Goal: Complete application form

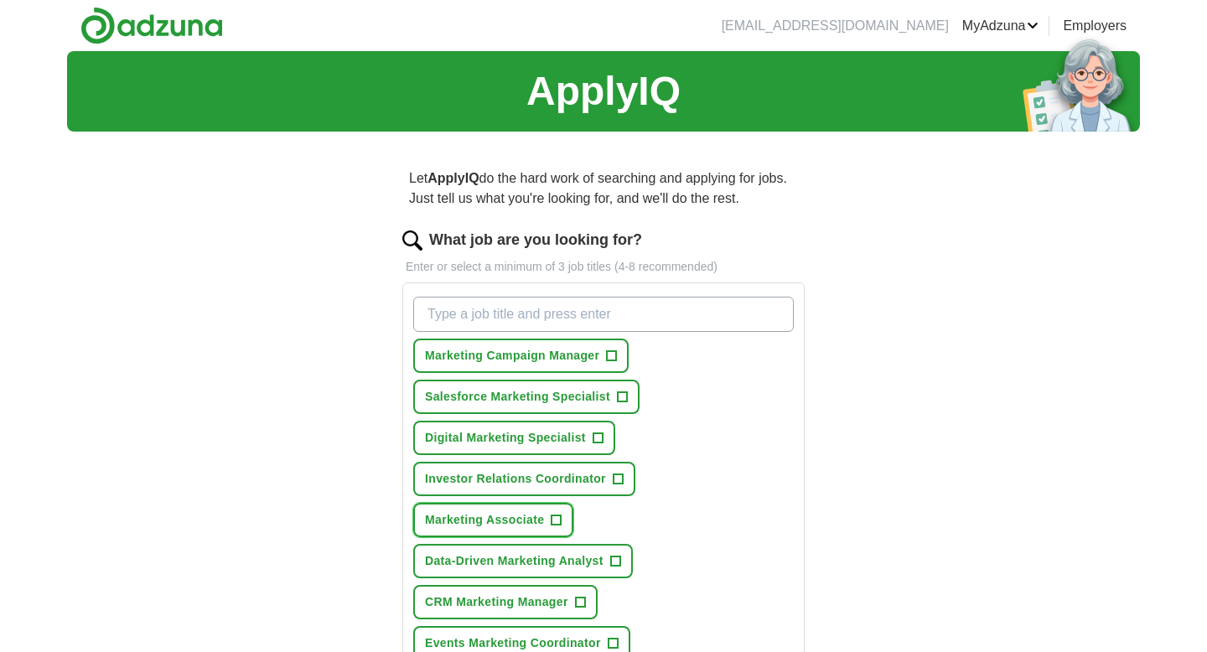
click at [559, 519] on span "+" at bounding box center [556, 520] width 10 height 13
click at [614, 357] on span "+" at bounding box center [612, 355] width 10 height 13
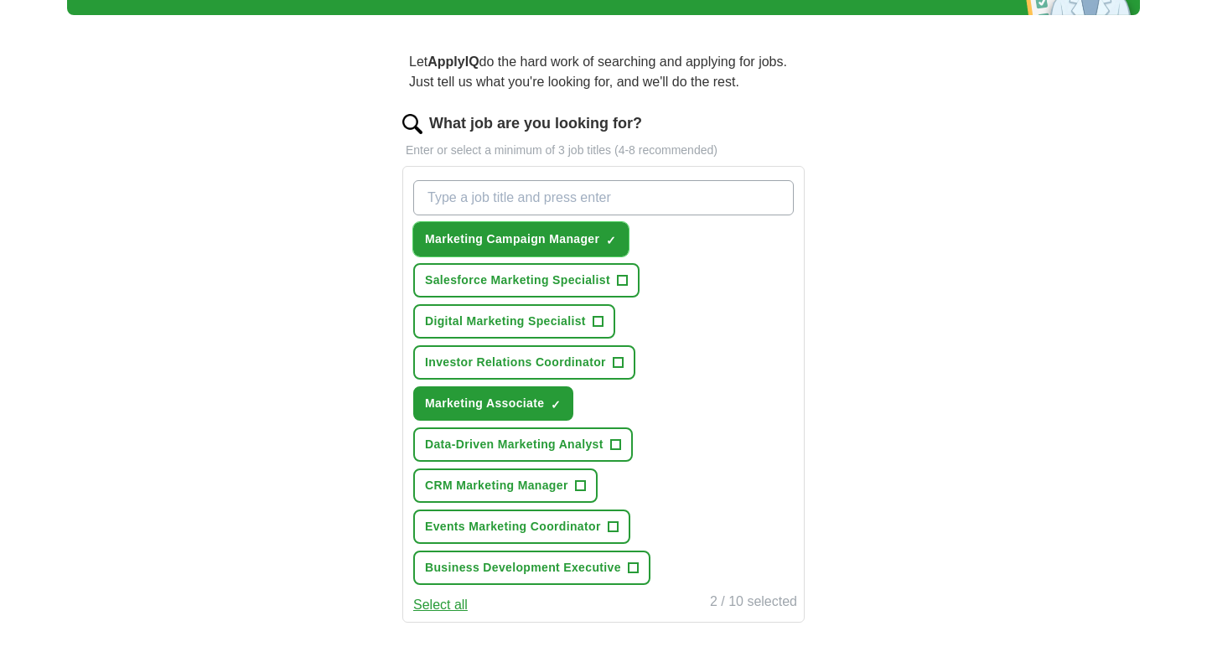
scroll to position [118, 0]
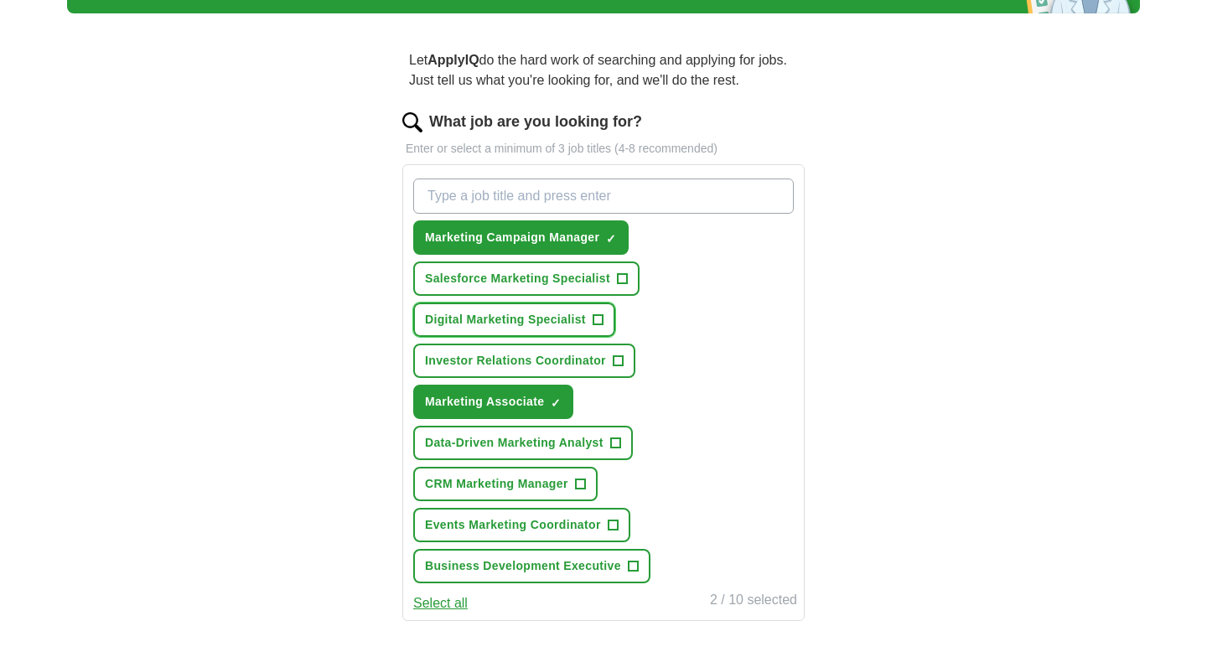
click at [598, 327] on span "+" at bounding box center [597, 319] width 10 height 13
click at [584, 488] on span "+" at bounding box center [580, 484] width 10 height 13
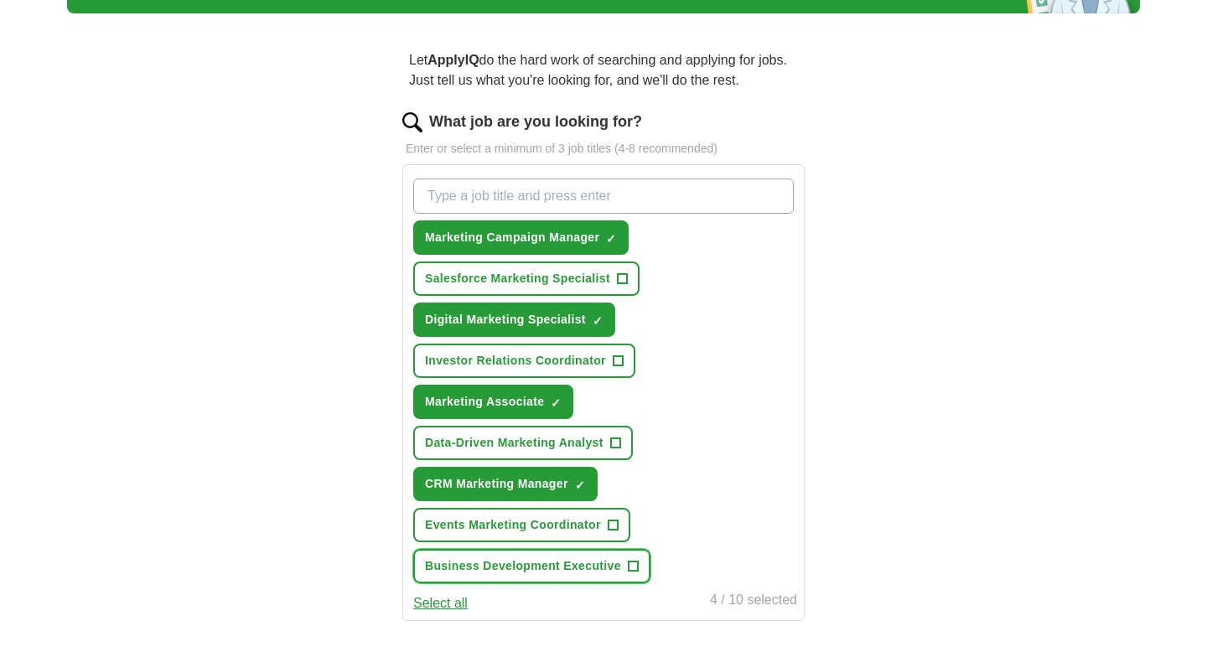
click at [624, 567] on button "Business Development Executive +" at bounding box center [531, 566] width 237 height 34
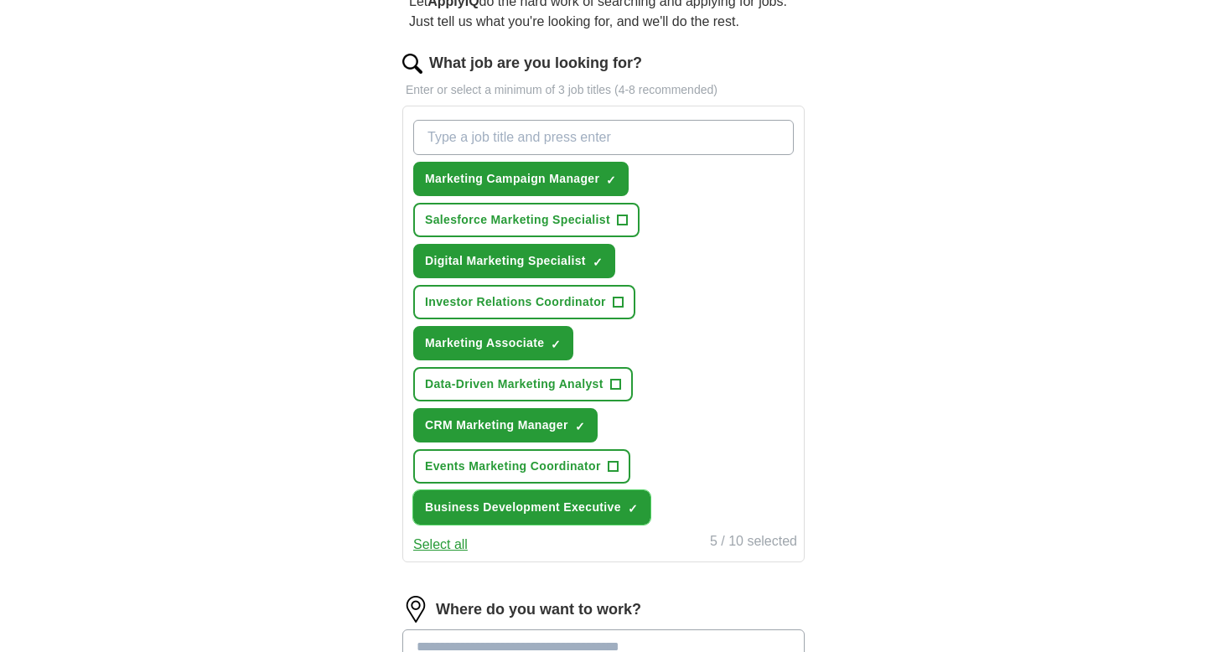
scroll to position [206, 0]
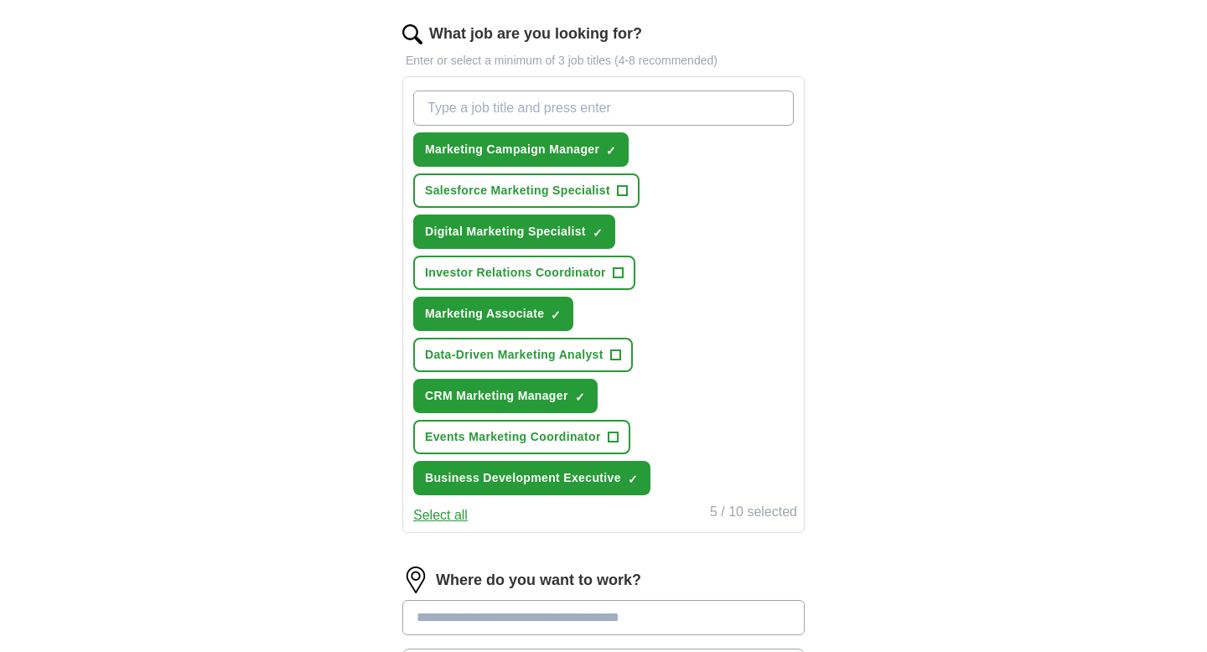
click at [641, 102] on input "What job are you looking for?" at bounding box center [603, 107] width 380 height 35
type input "marketing"
click at [492, 158] on button "marketing ✓ ×" at bounding box center [463, 149] width 100 height 34
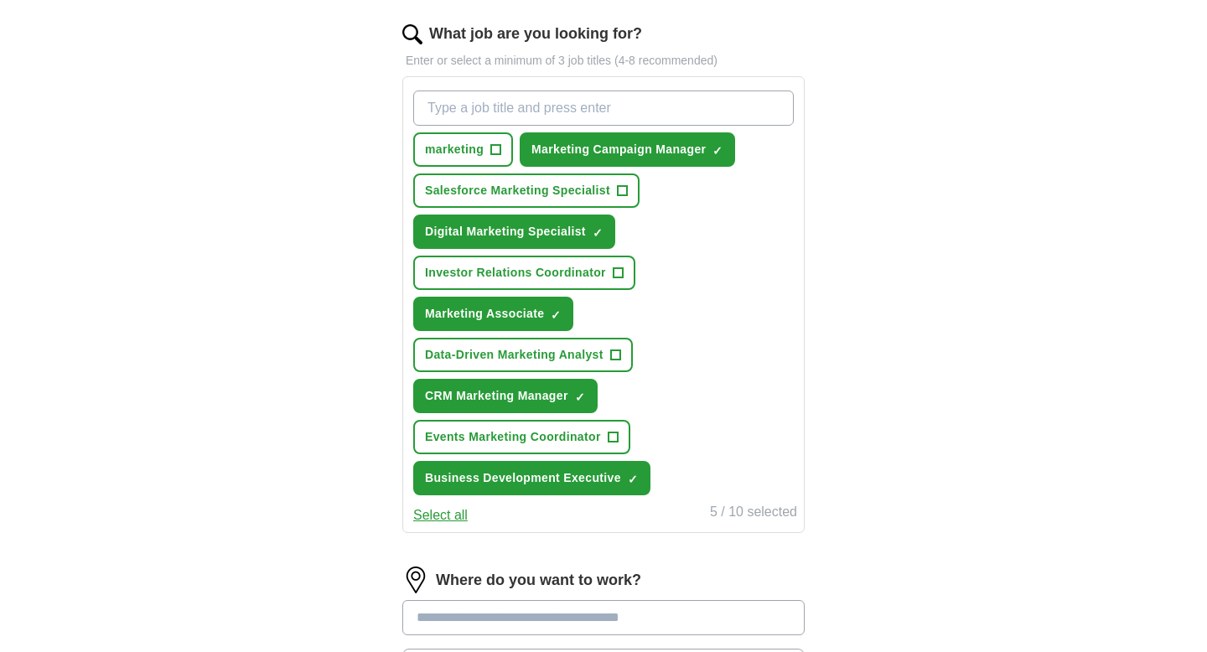
click at [523, 102] on input "What job are you looking for?" at bounding box center [603, 107] width 380 height 35
type input "marketing specialist"
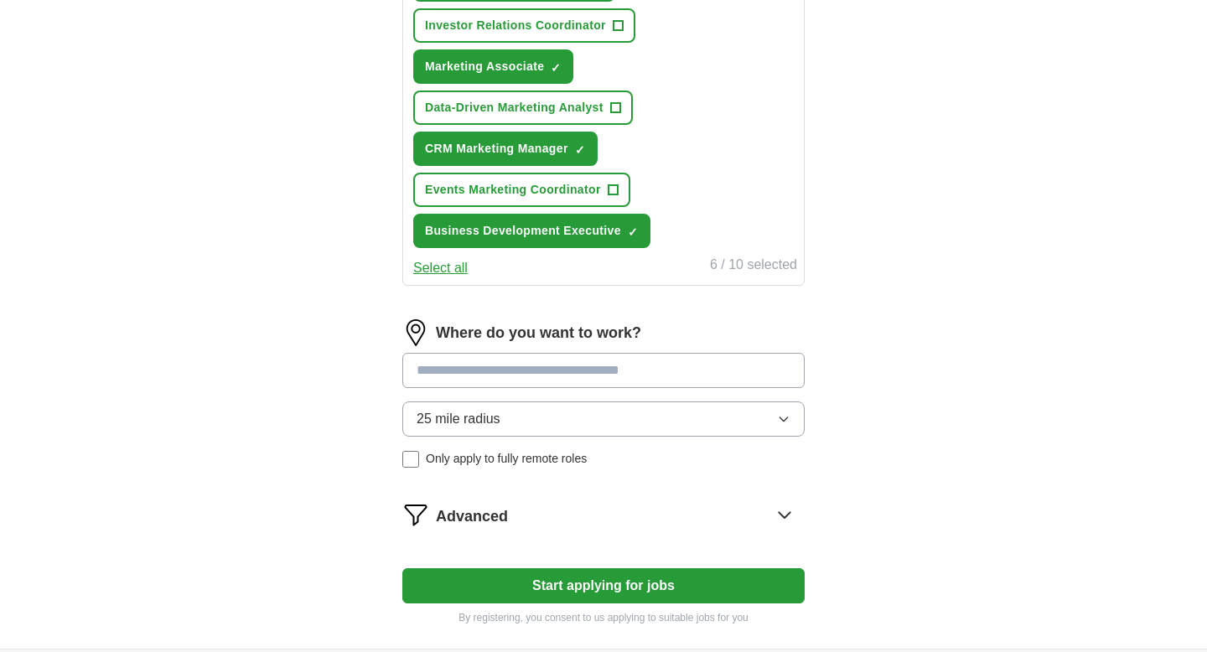
scroll to position [545, 0]
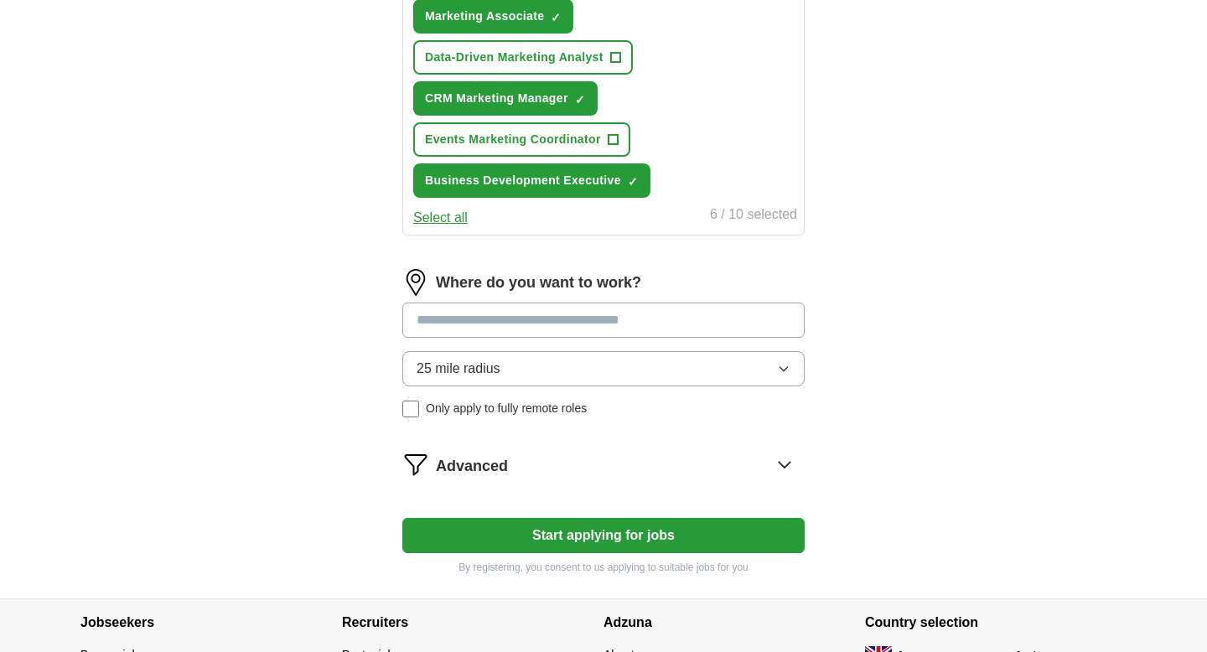
click at [541, 327] on input at bounding box center [603, 319] width 402 height 35
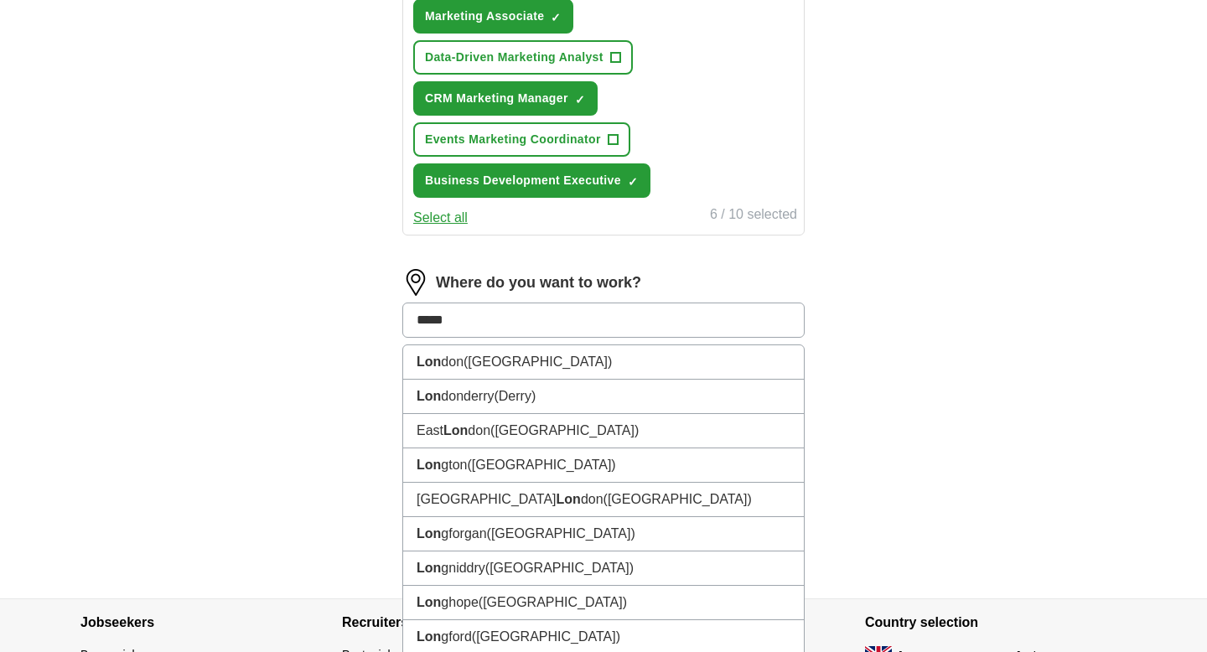
type input "******"
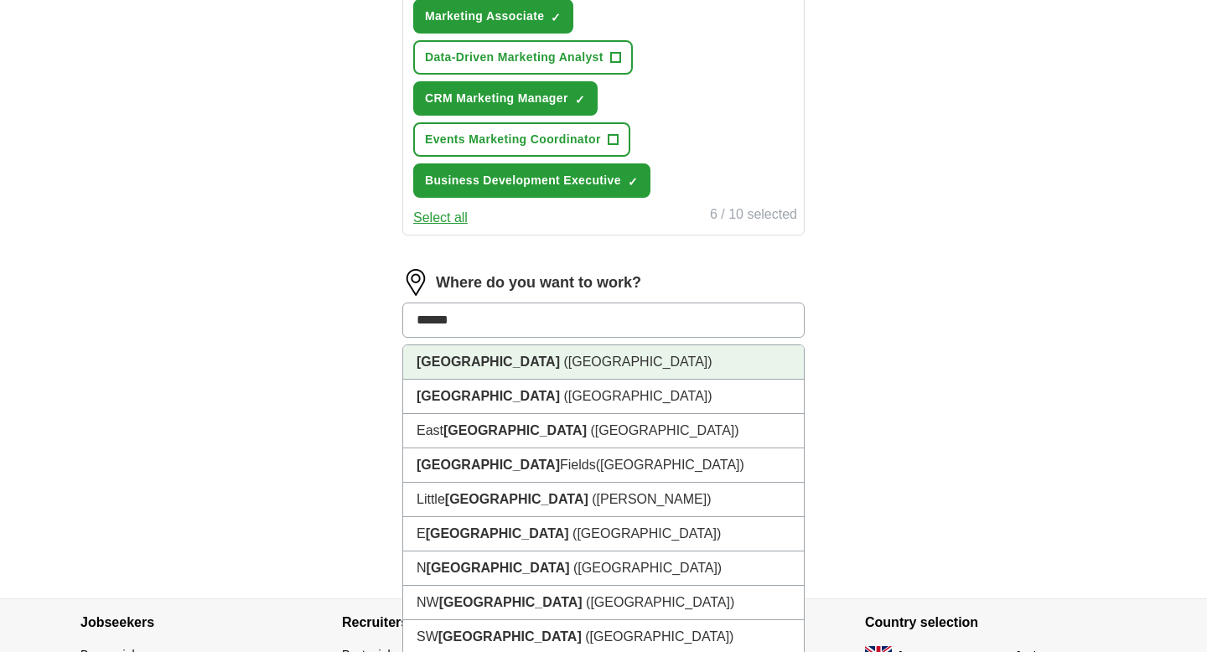
click at [607, 365] on li "[GEOGRAPHIC_DATA] ([GEOGRAPHIC_DATA])" at bounding box center [603, 362] width 401 height 34
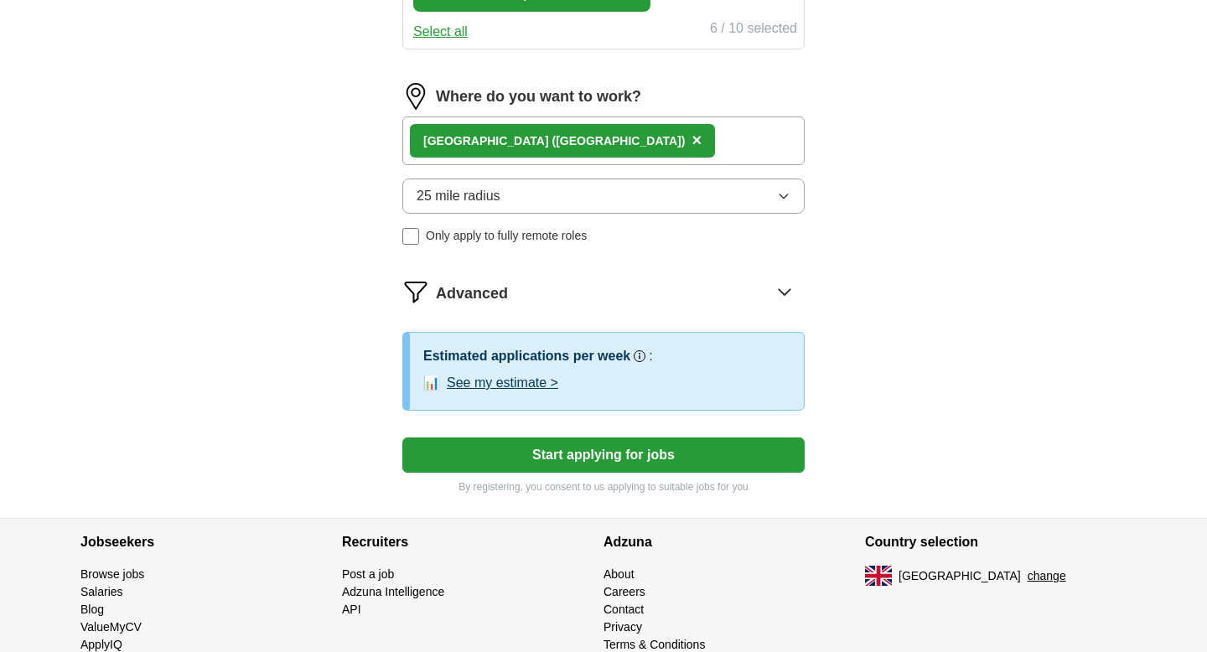
scroll to position [734, 0]
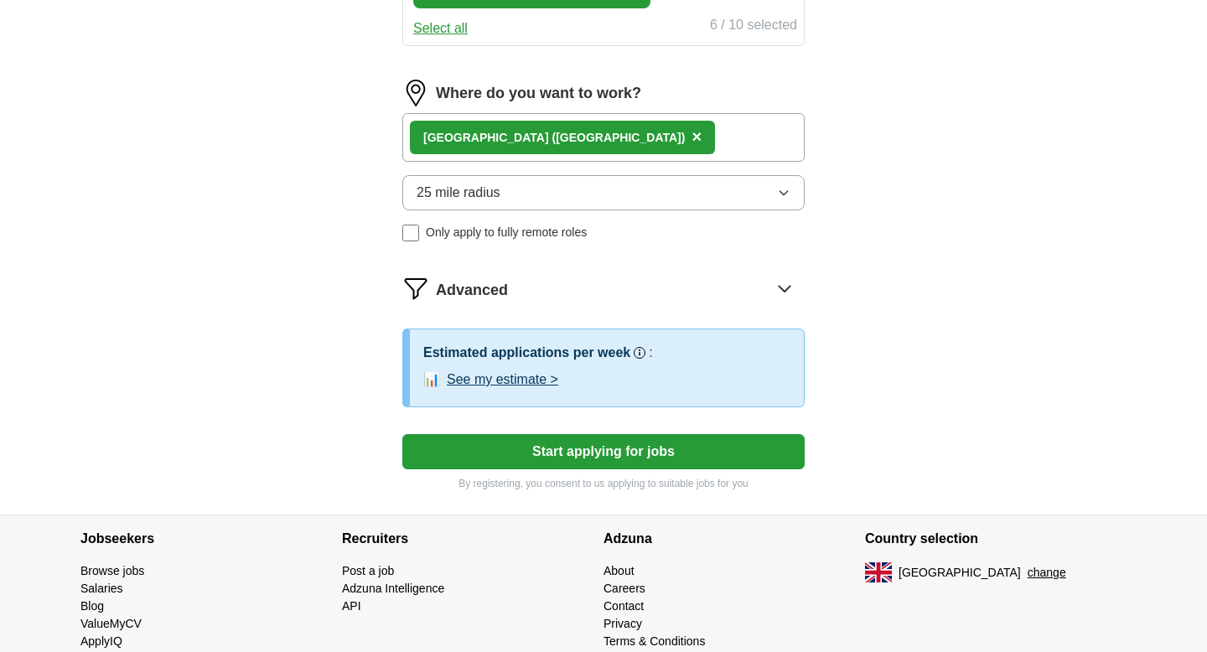
click at [521, 381] on button "See my estimate >" at bounding box center [502, 380] width 111 height 20
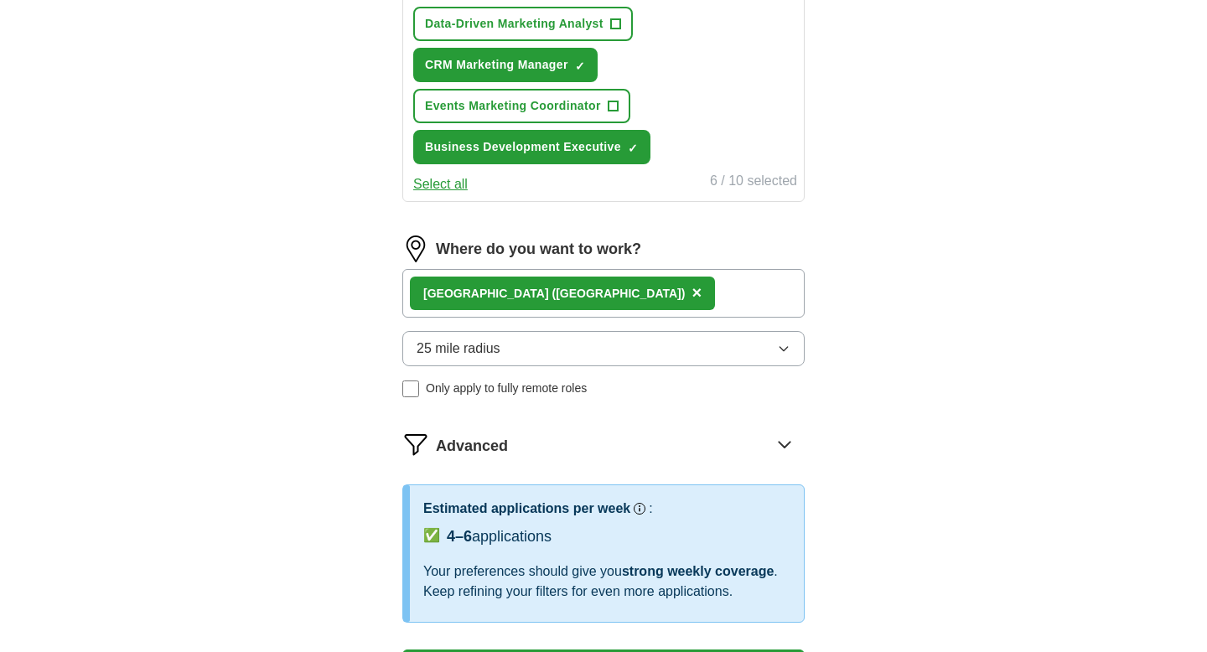
scroll to position [843, 0]
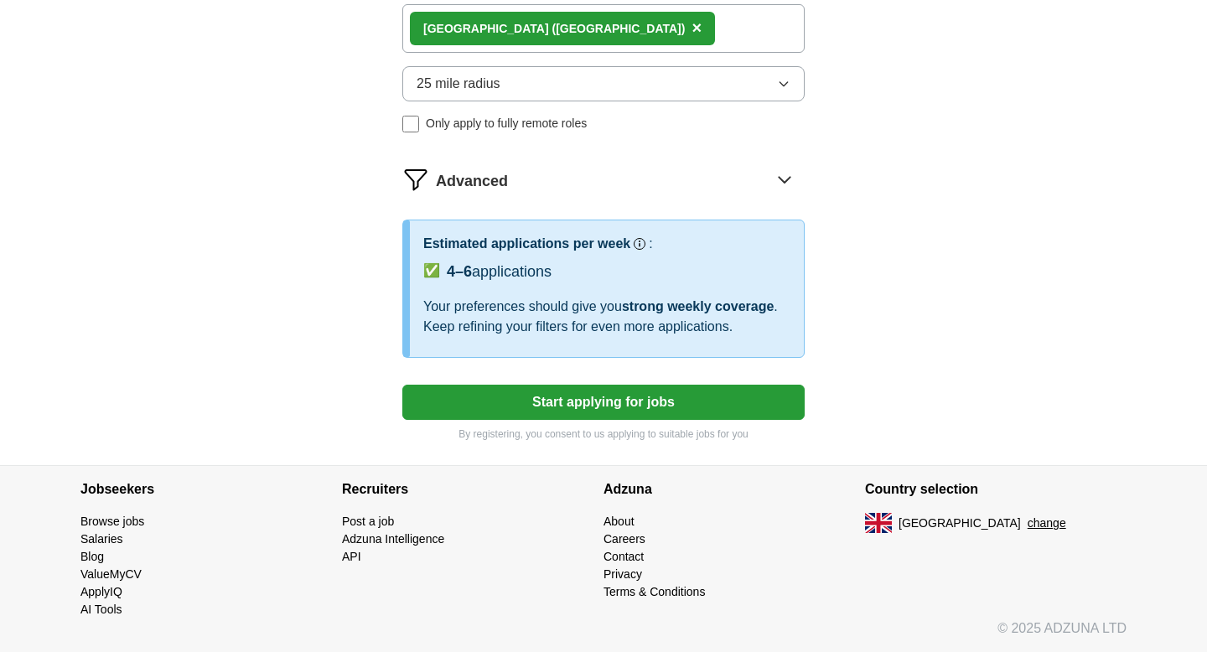
click at [587, 408] on button "Start applying for jobs" at bounding box center [603, 402] width 402 height 35
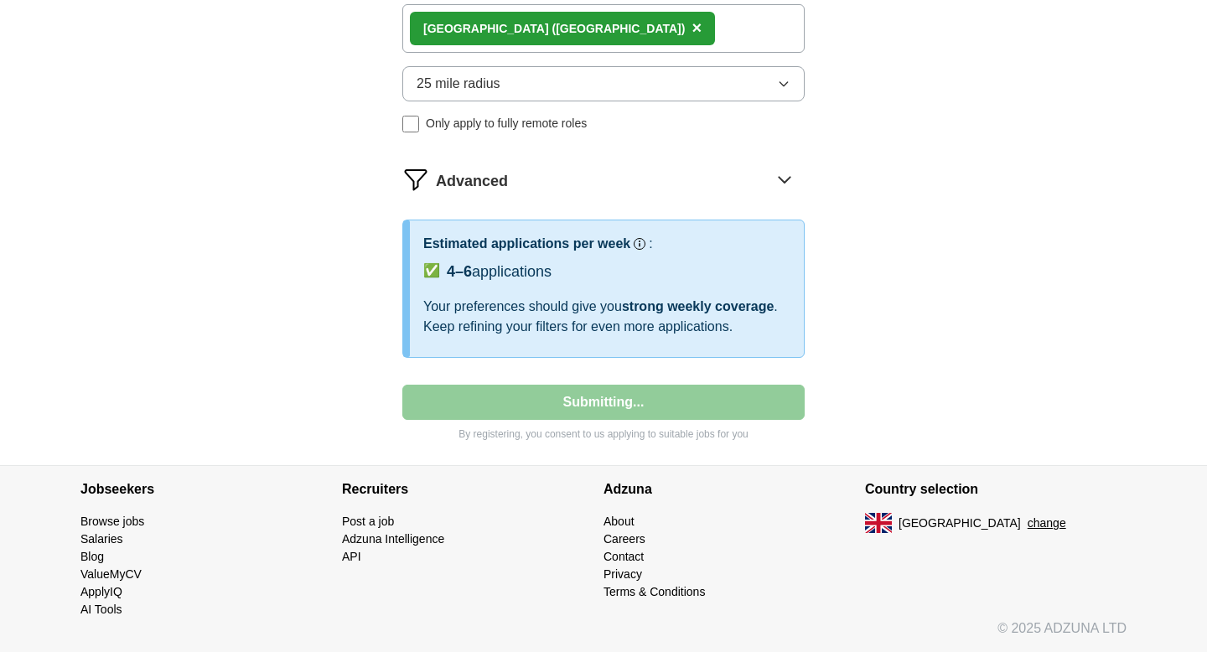
select select "**"
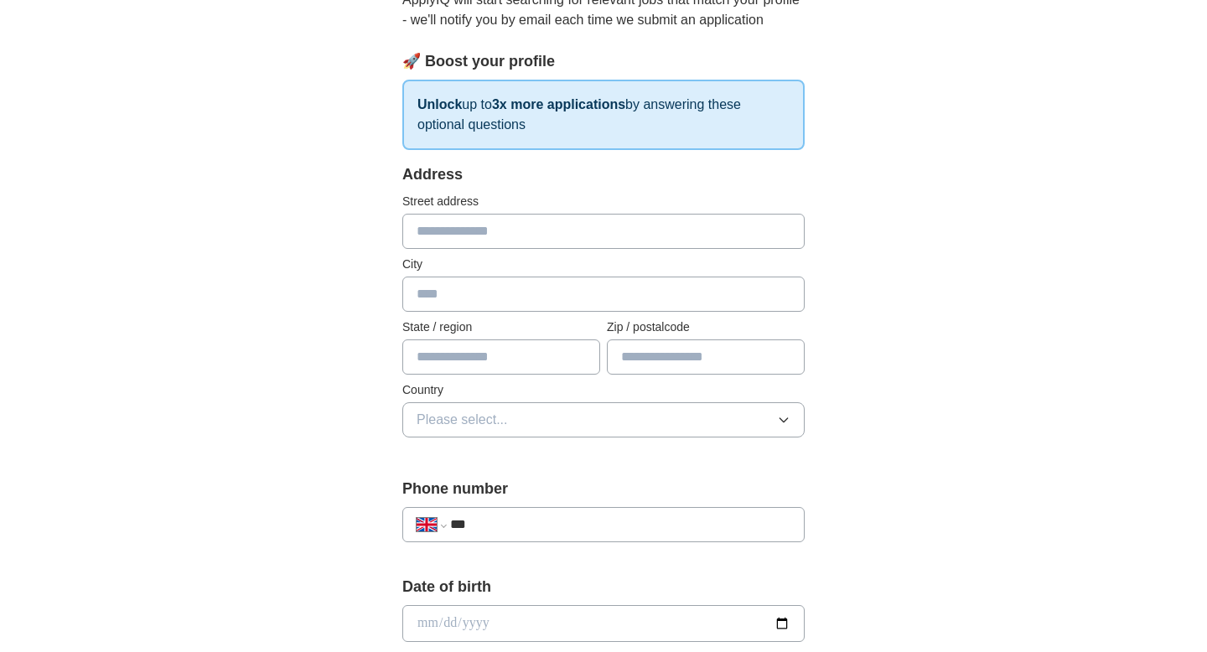
scroll to position [0, 0]
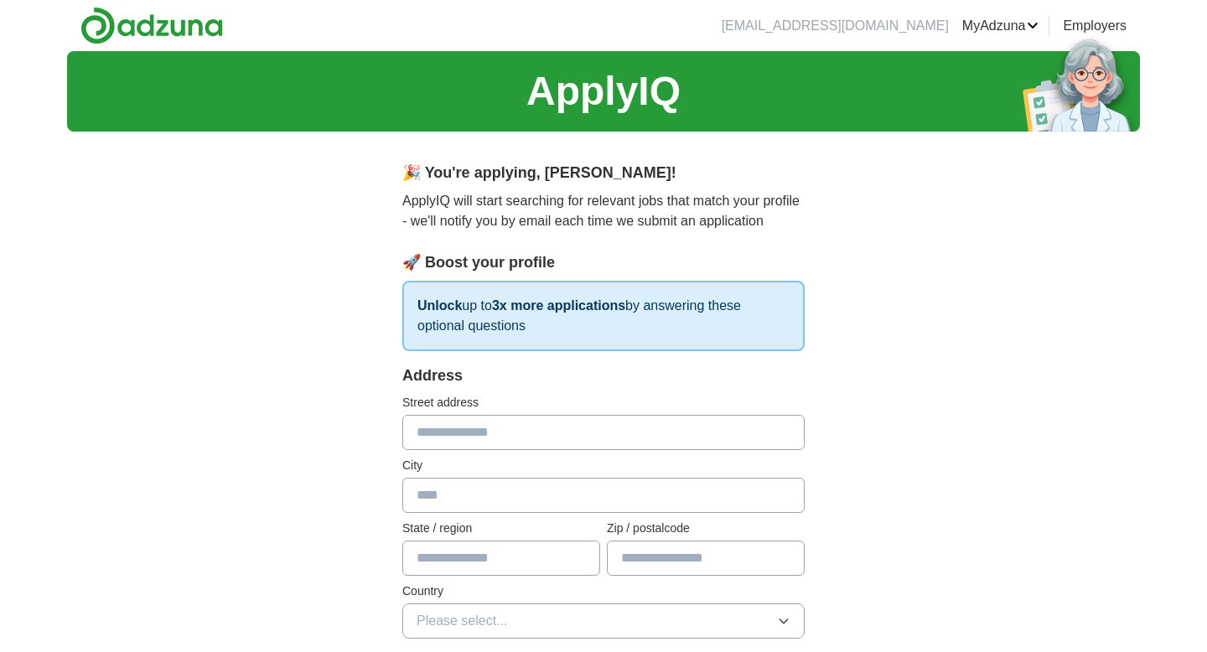
click at [555, 440] on input "text" at bounding box center [603, 432] width 402 height 35
type input "**********"
type input "******"
type input "*******"
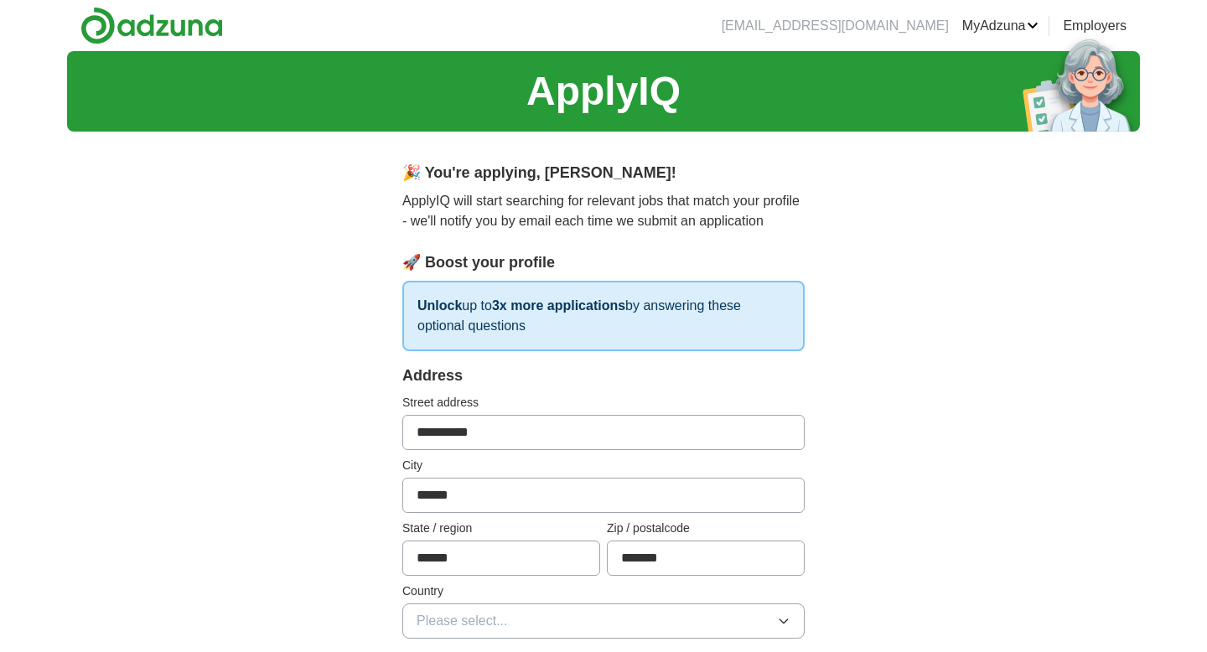
select select "**"
type input "**********"
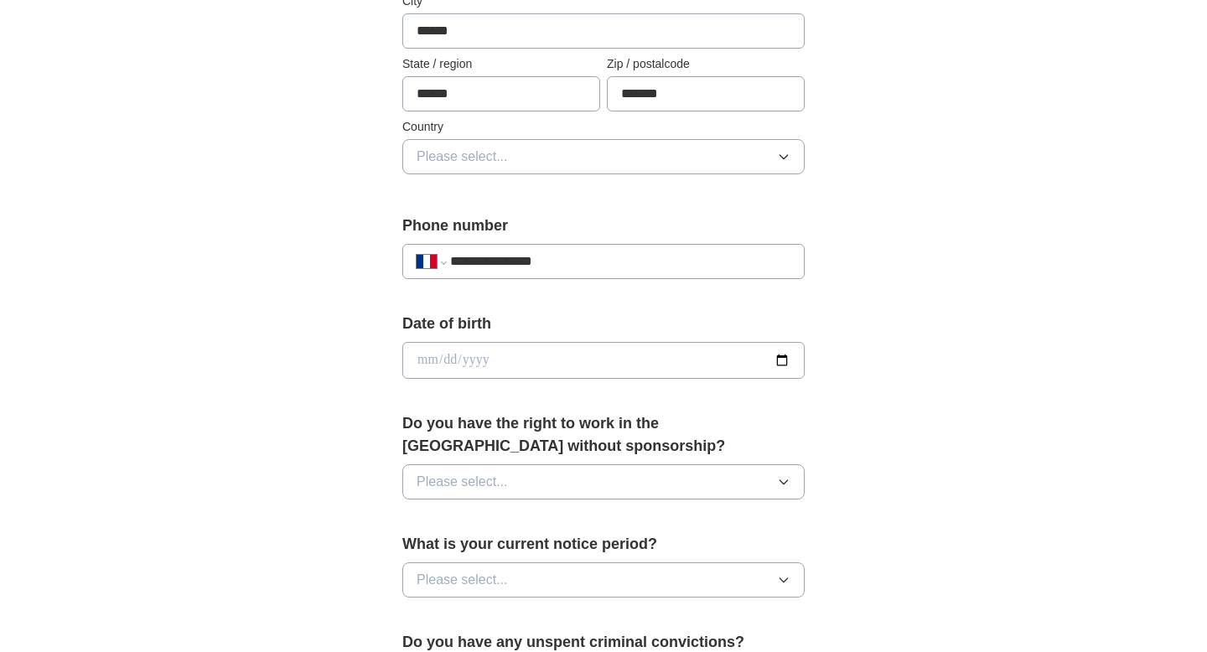
scroll to position [474, 0]
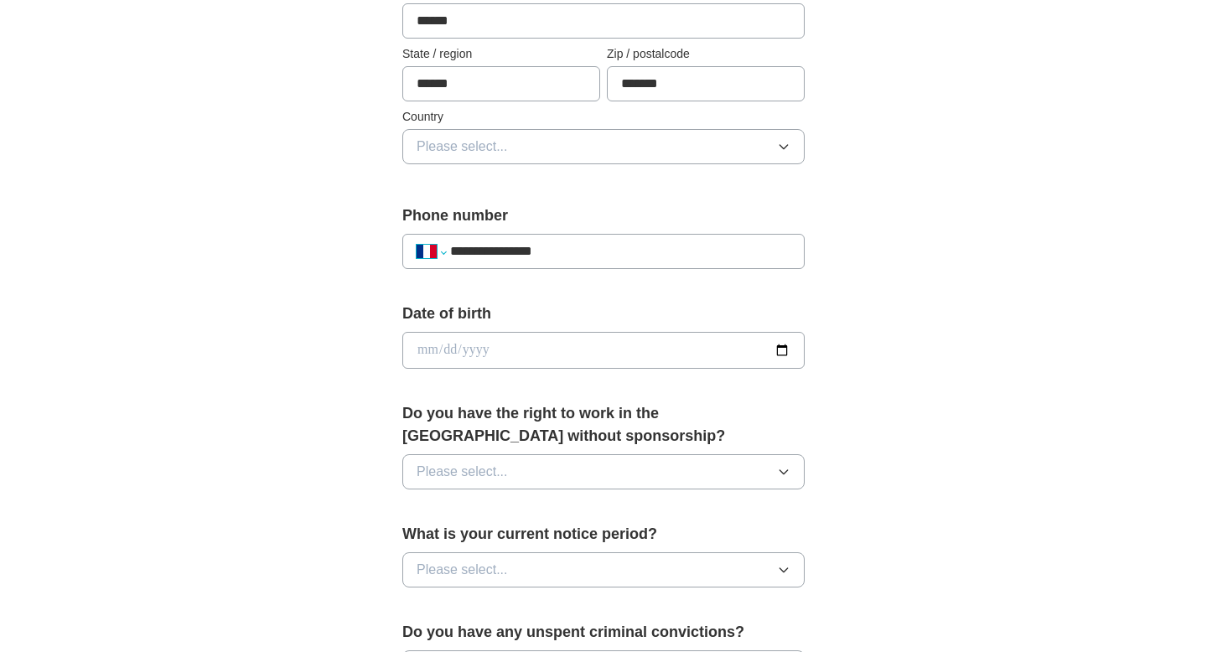
click at [430, 249] on select "**********" at bounding box center [430, 251] width 28 height 20
select select "**"
type input "**********"
click at [419, 346] on input "date" at bounding box center [603, 350] width 402 height 37
type input "**********"
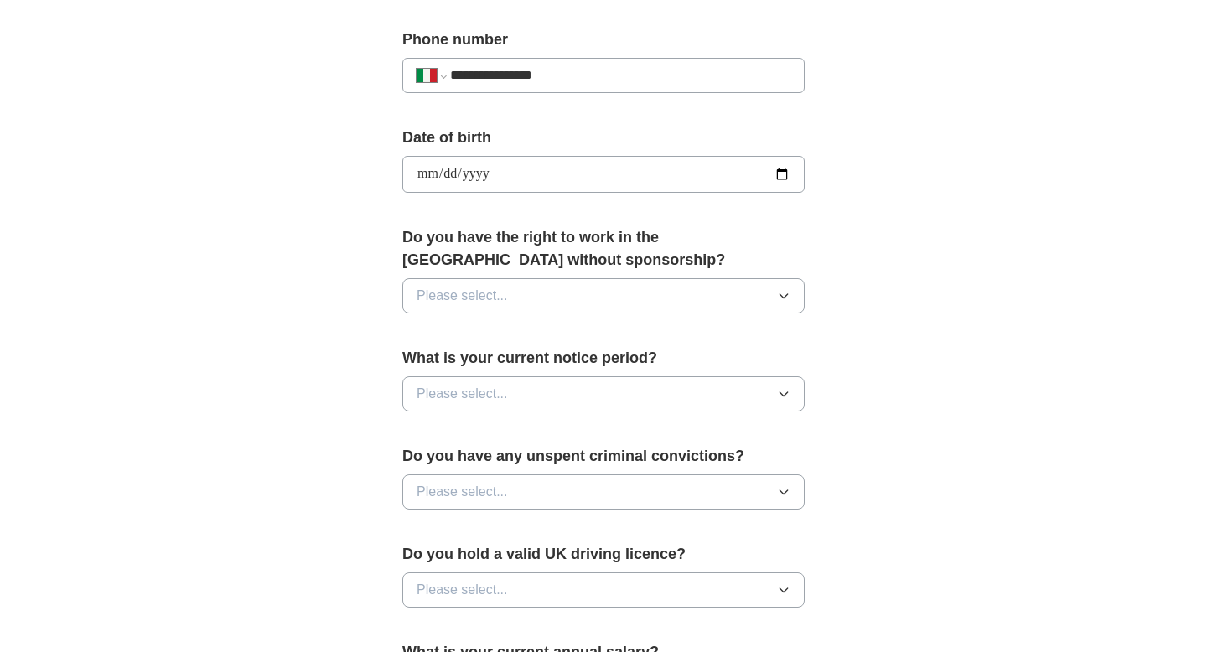
scroll to position [652, 0]
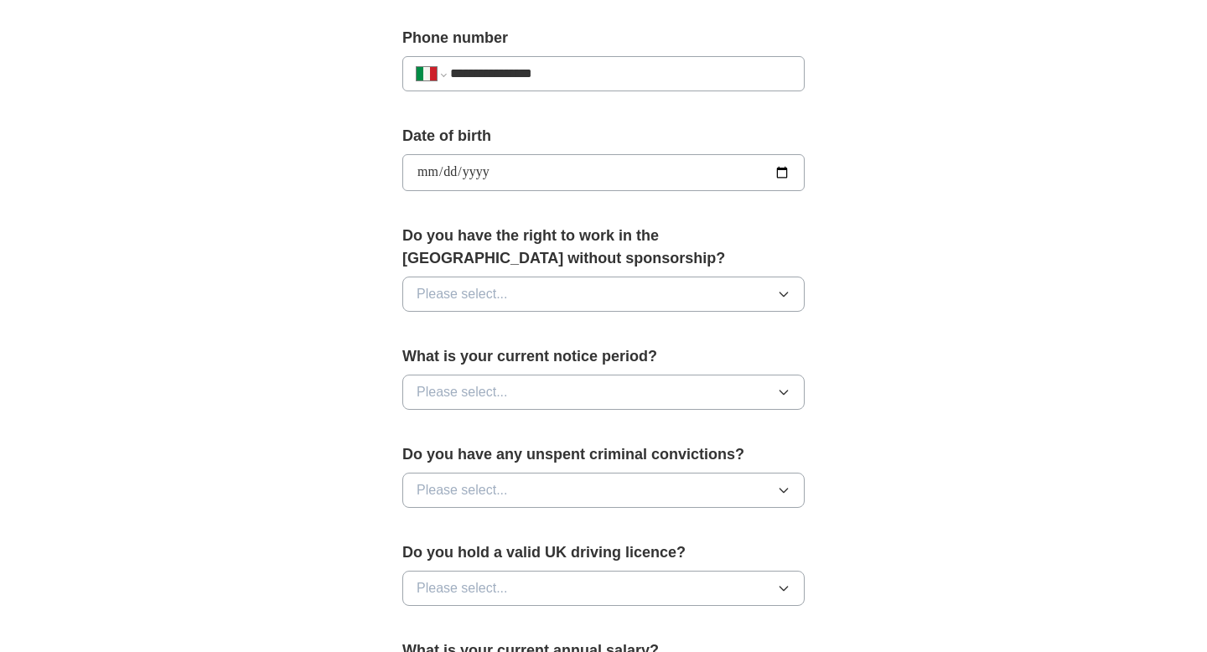
click at [536, 292] on button "Please select..." at bounding box center [603, 294] width 402 height 35
click at [529, 361] on div "No" at bounding box center [603, 367] width 374 height 20
click at [540, 391] on button "Please select..." at bounding box center [603, 392] width 402 height 35
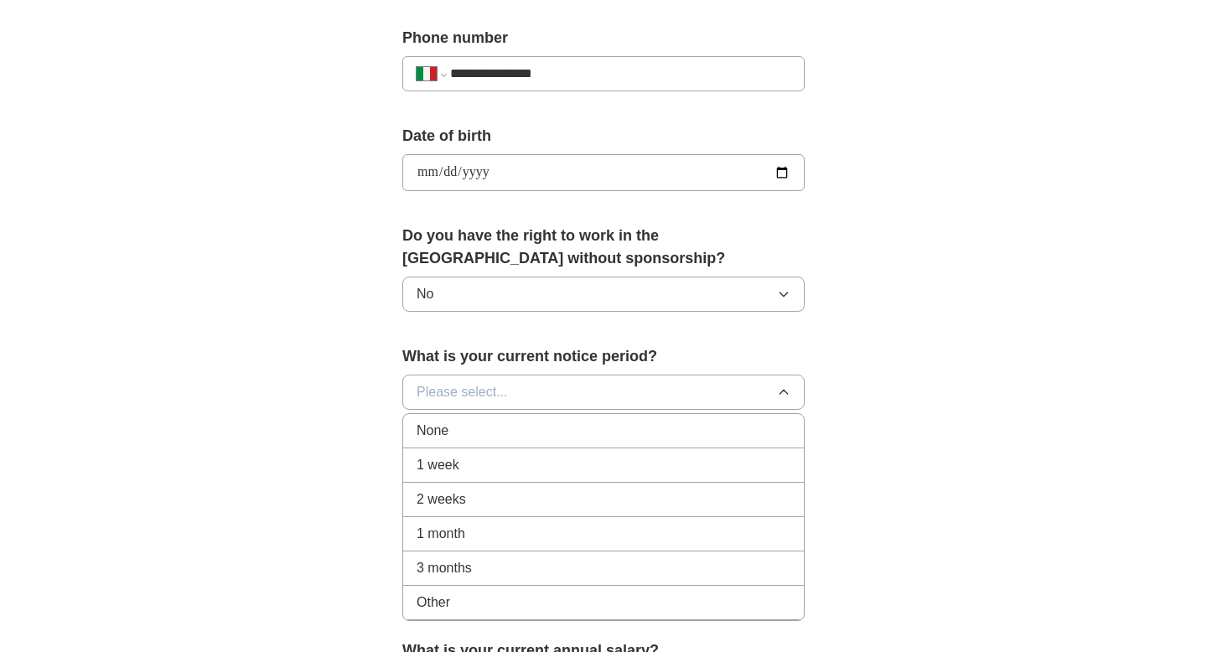
click at [497, 546] on li "1 month" at bounding box center [603, 534] width 401 height 34
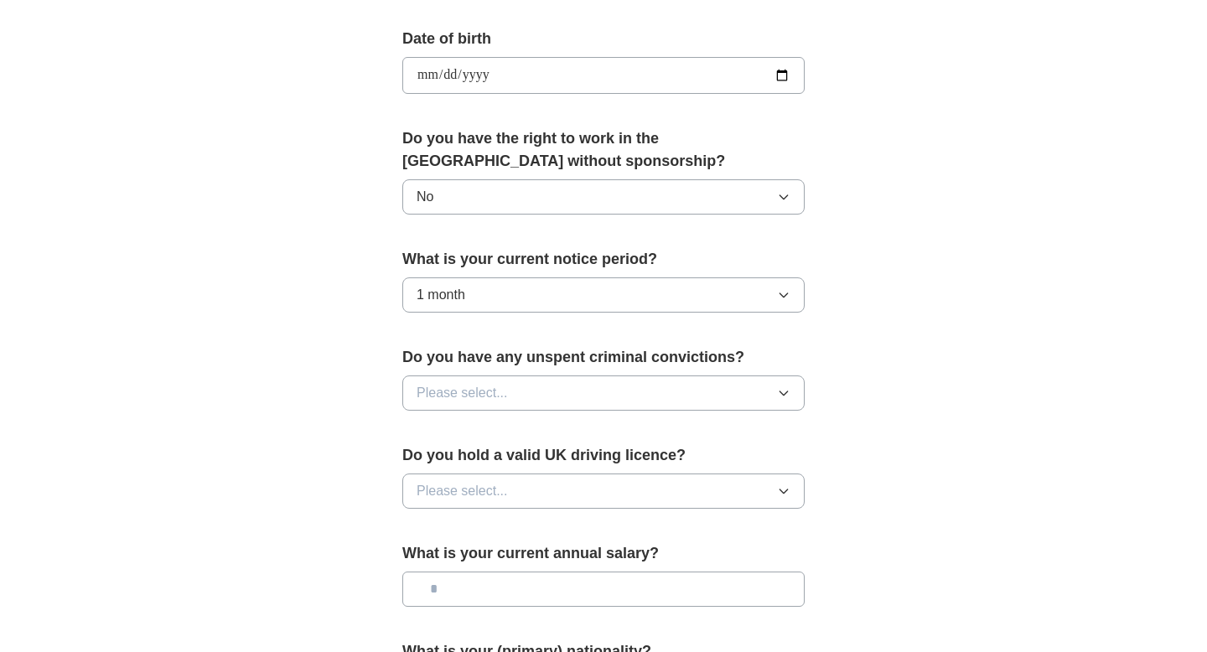
scroll to position [794, 0]
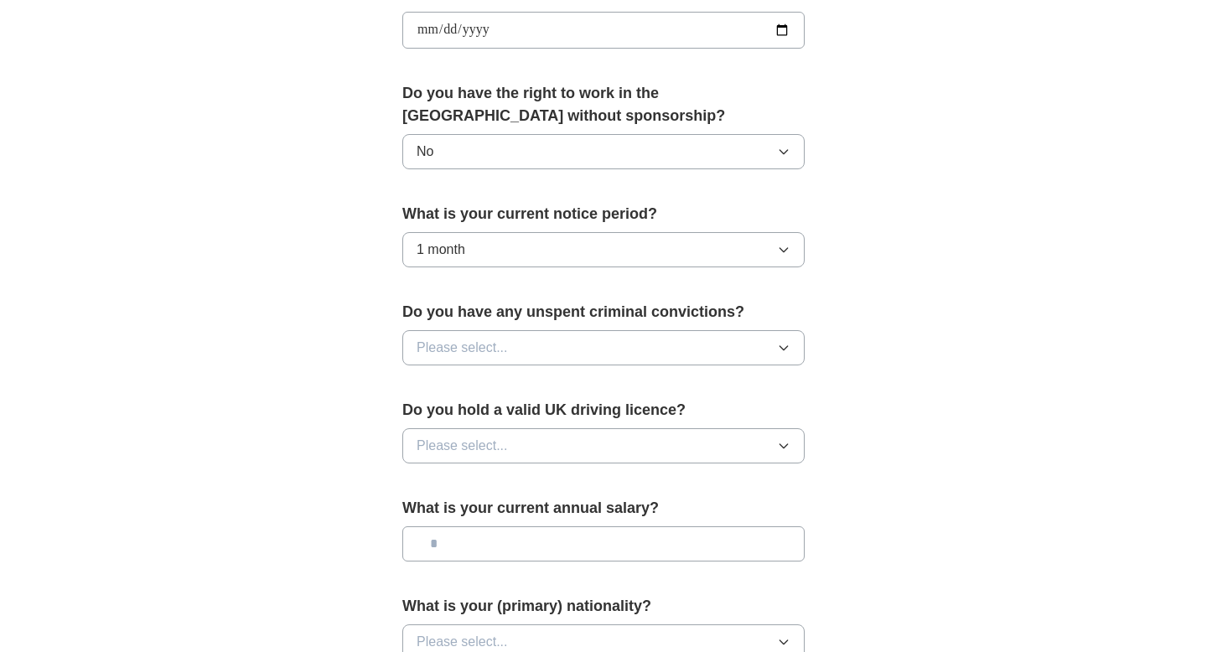
click at [550, 351] on button "Please select..." at bounding box center [603, 347] width 402 height 35
click at [535, 421] on div "No" at bounding box center [603, 421] width 374 height 20
click at [555, 449] on button "Please select..." at bounding box center [603, 445] width 402 height 35
click at [548, 525] on div "No" at bounding box center [603, 519] width 374 height 20
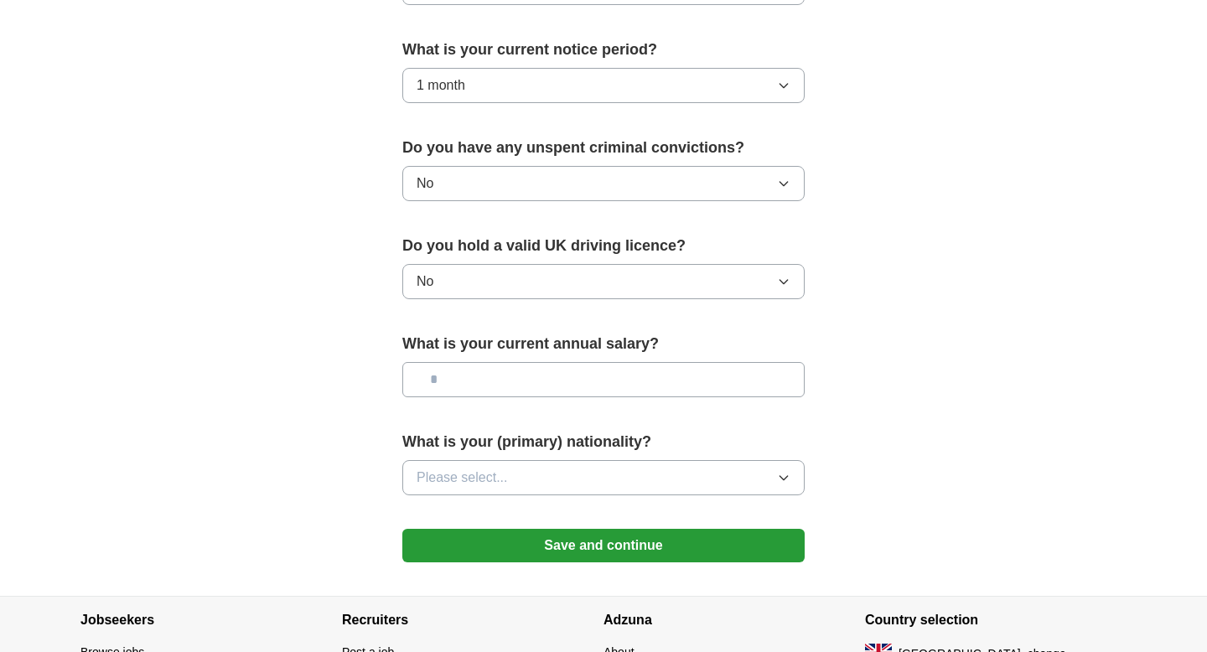
scroll to position [972, 0]
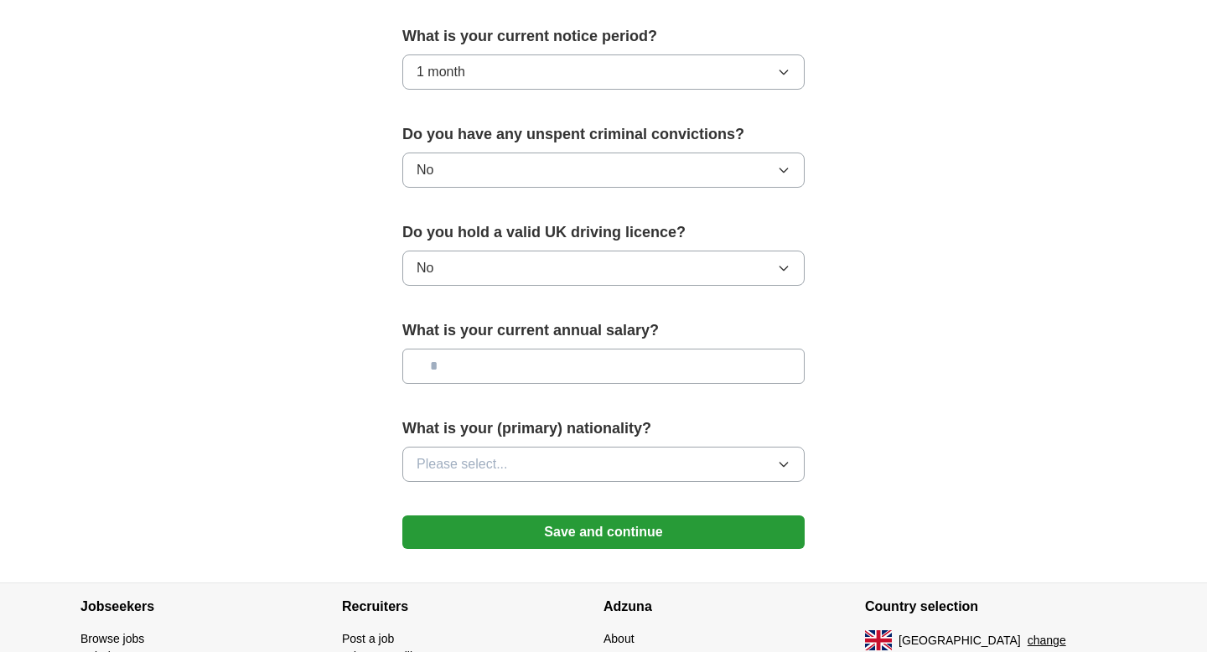
click at [567, 370] on input "text" at bounding box center [603, 366] width 402 height 35
type input "*******"
click at [553, 473] on button "Please select..." at bounding box center [603, 464] width 402 height 35
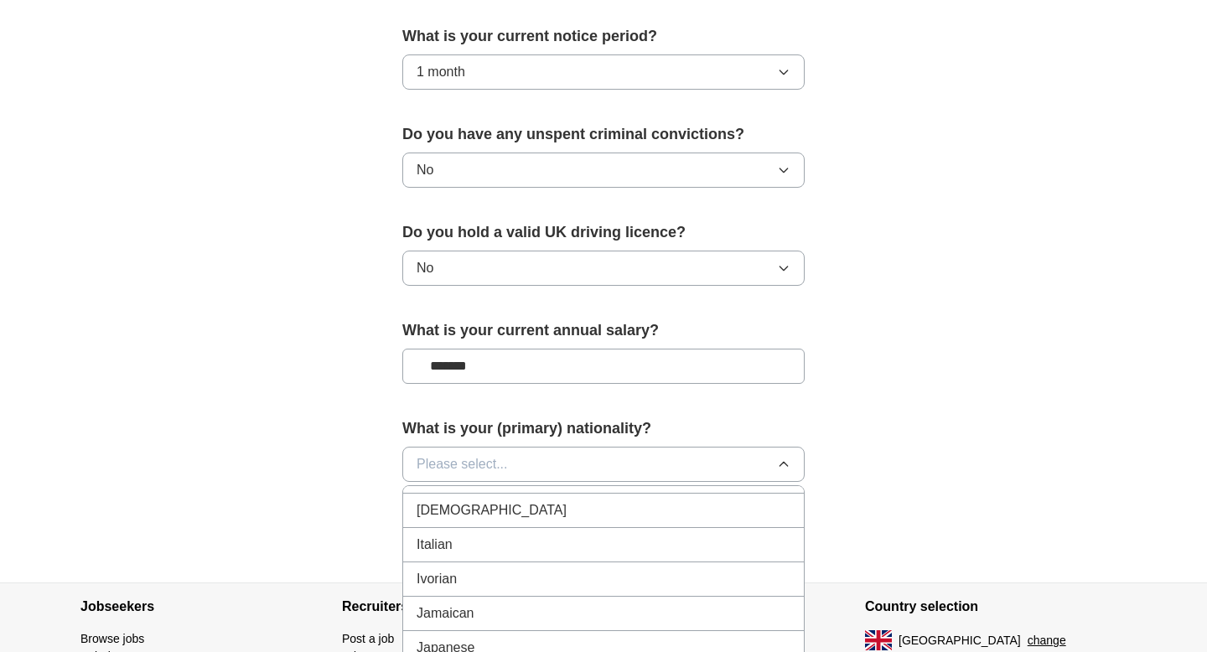
scroll to position [2923, 0]
click at [494, 542] on div "Italian" at bounding box center [603, 535] width 374 height 20
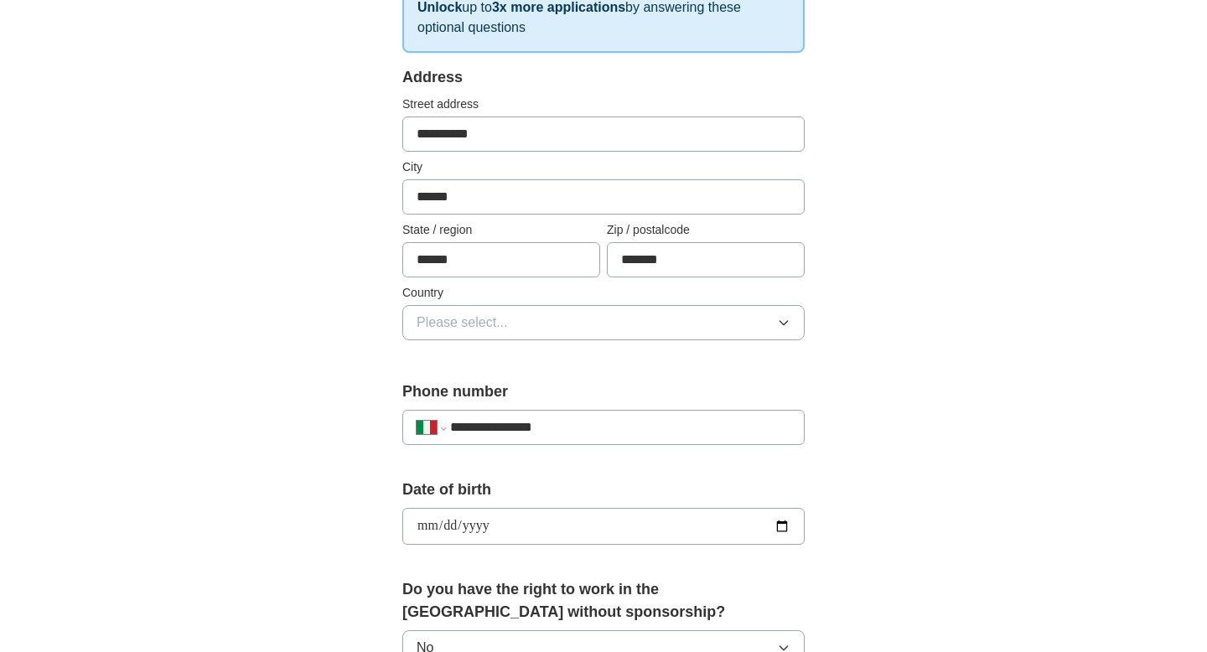
scroll to position [287, 0]
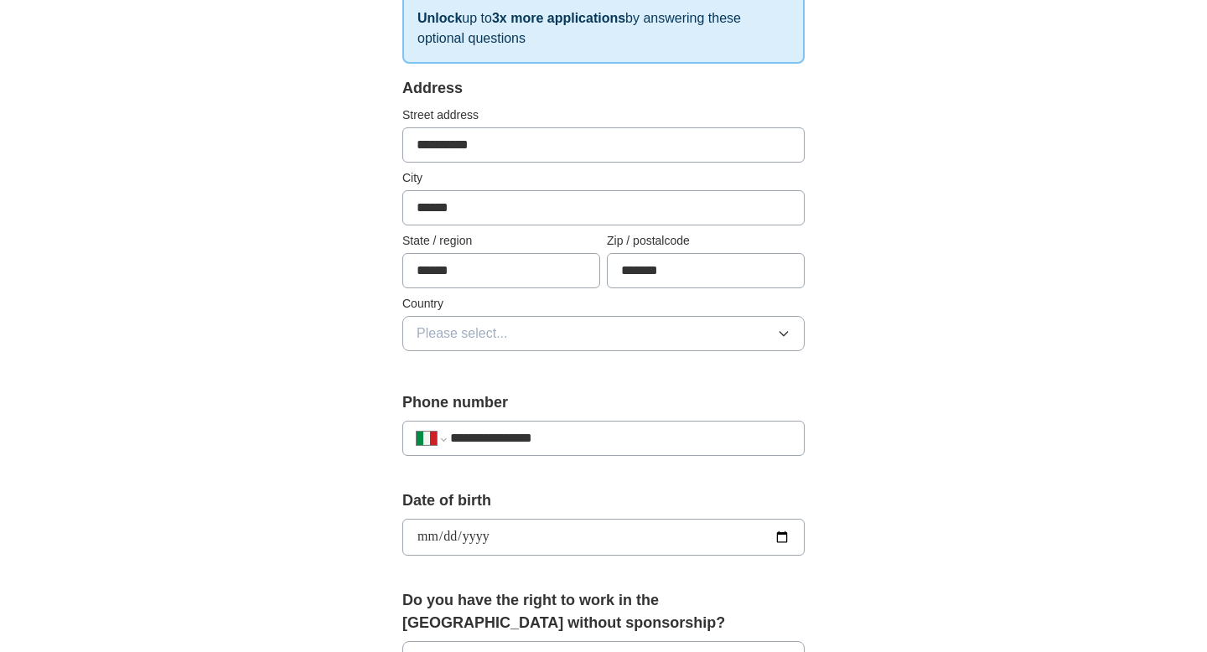
click at [505, 340] on span "Please select..." at bounding box center [461, 333] width 91 height 20
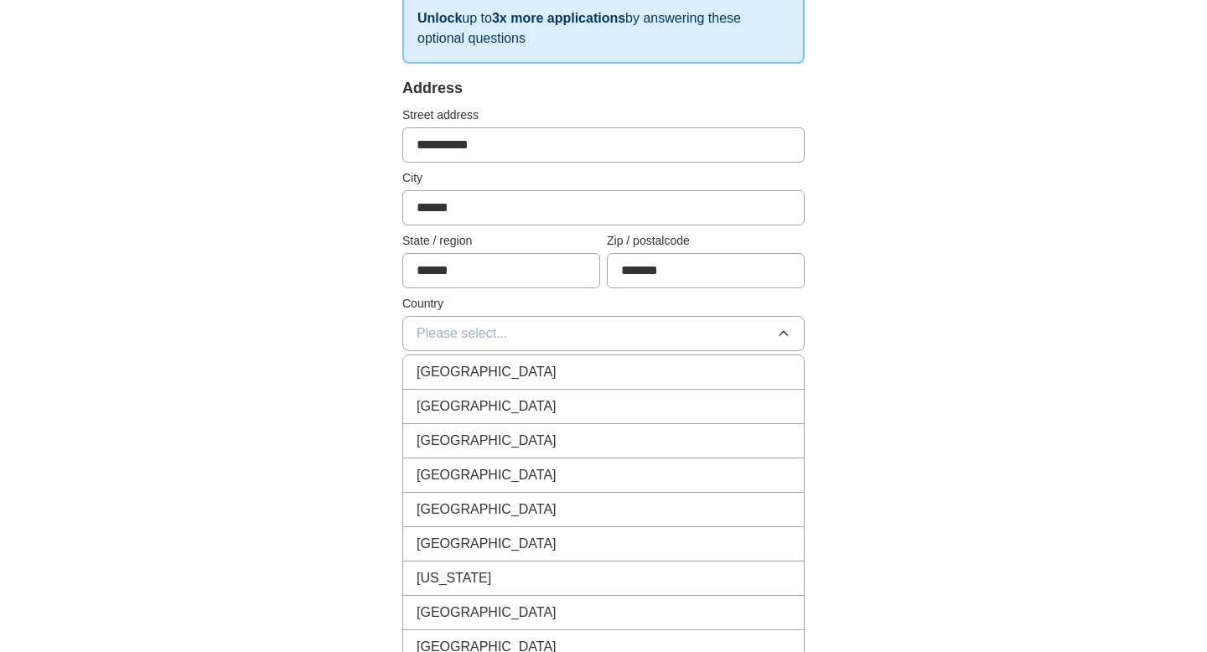
click at [544, 375] on div "[GEOGRAPHIC_DATA]" at bounding box center [603, 372] width 374 height 20
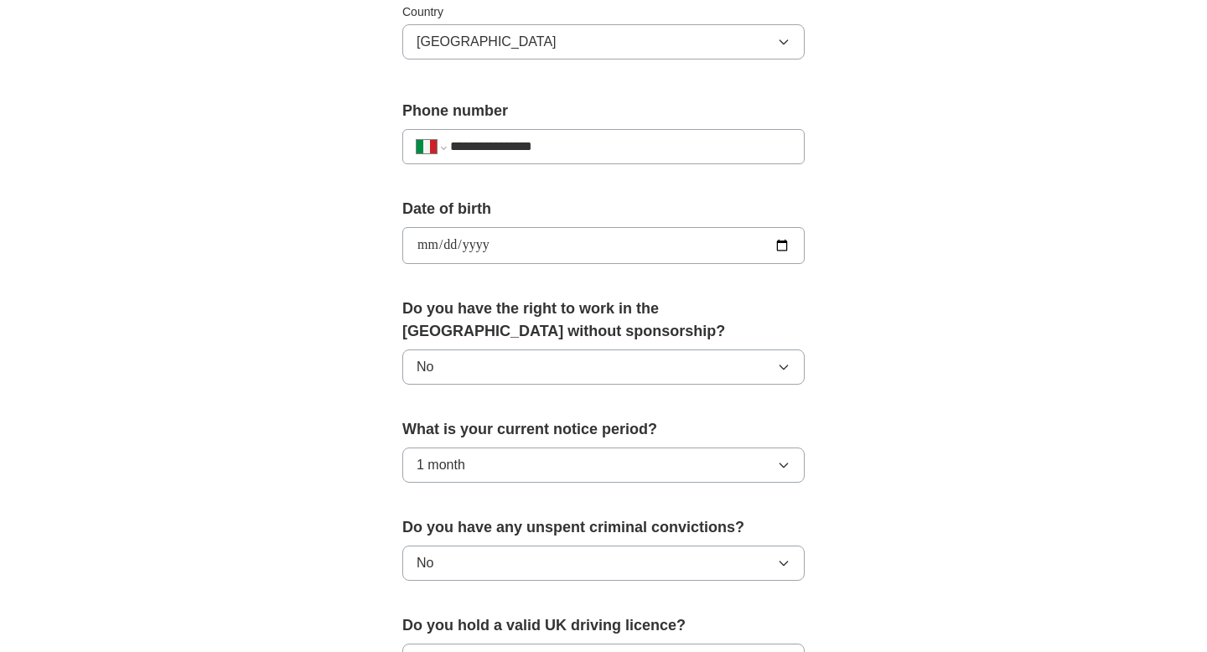
scroll to position [1089, 0]
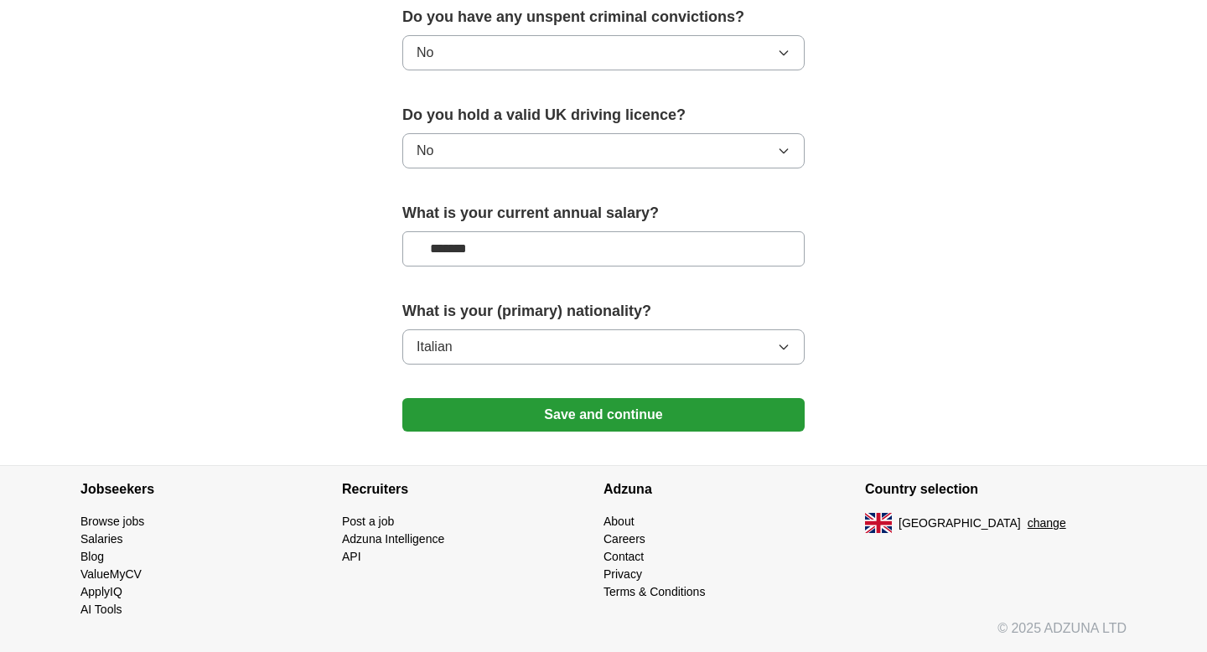
click at [574, 411] on button "Save and continue" at bounding box center [603, 415] width 402 height 34
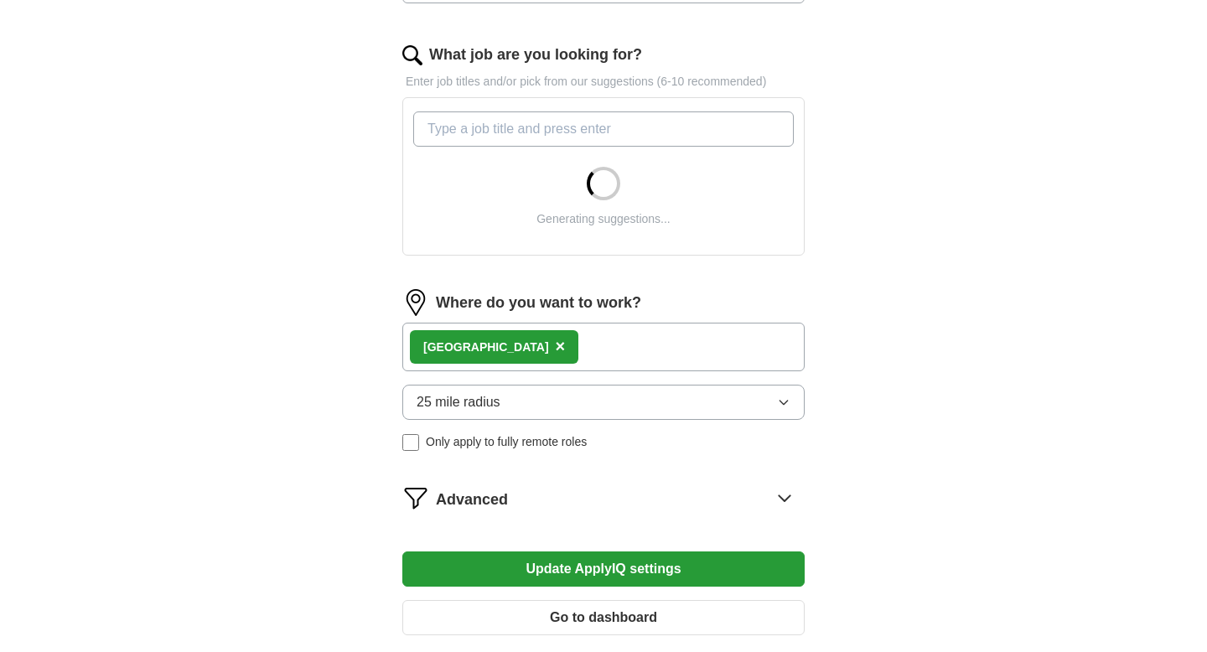
scroll to position [534, 0]
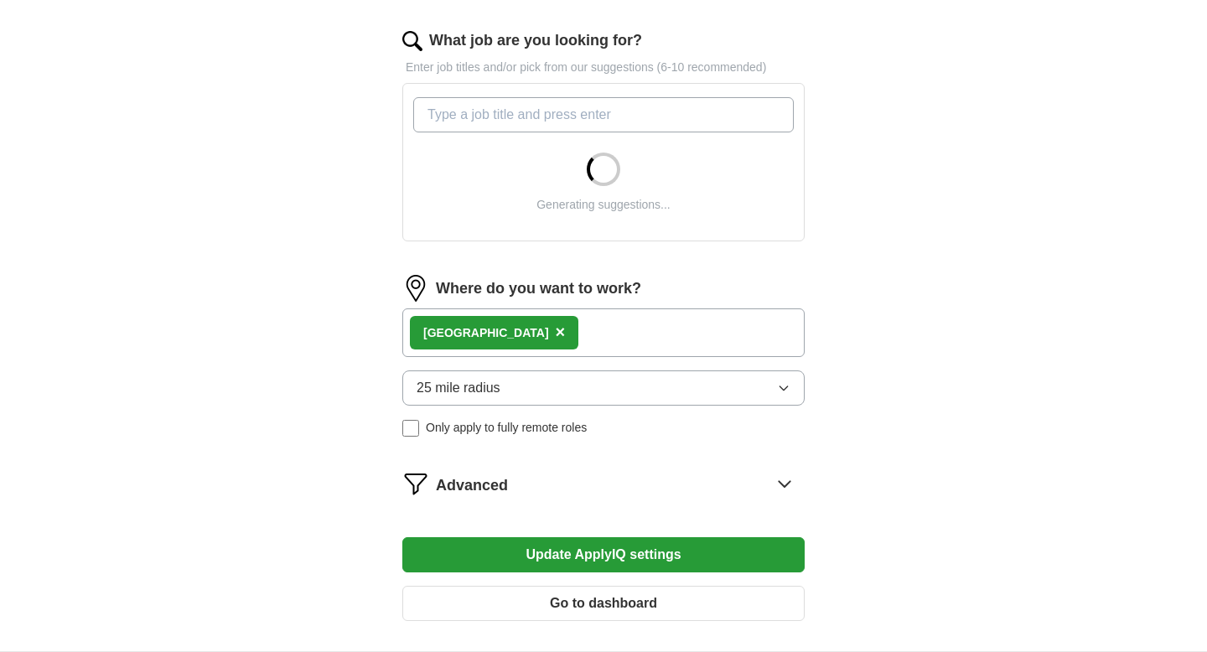
click at [720, 398] on button "25 mile radius" at bounding box center [603, 387] width 402 height 35
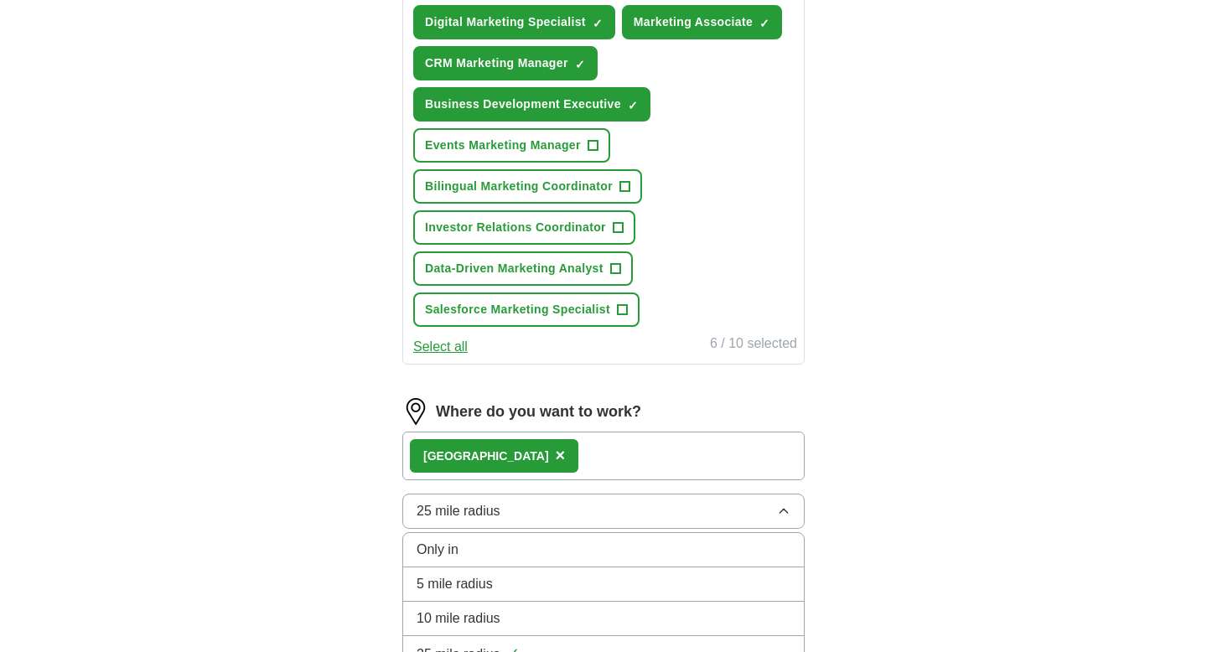
scroll to position [753, 0]
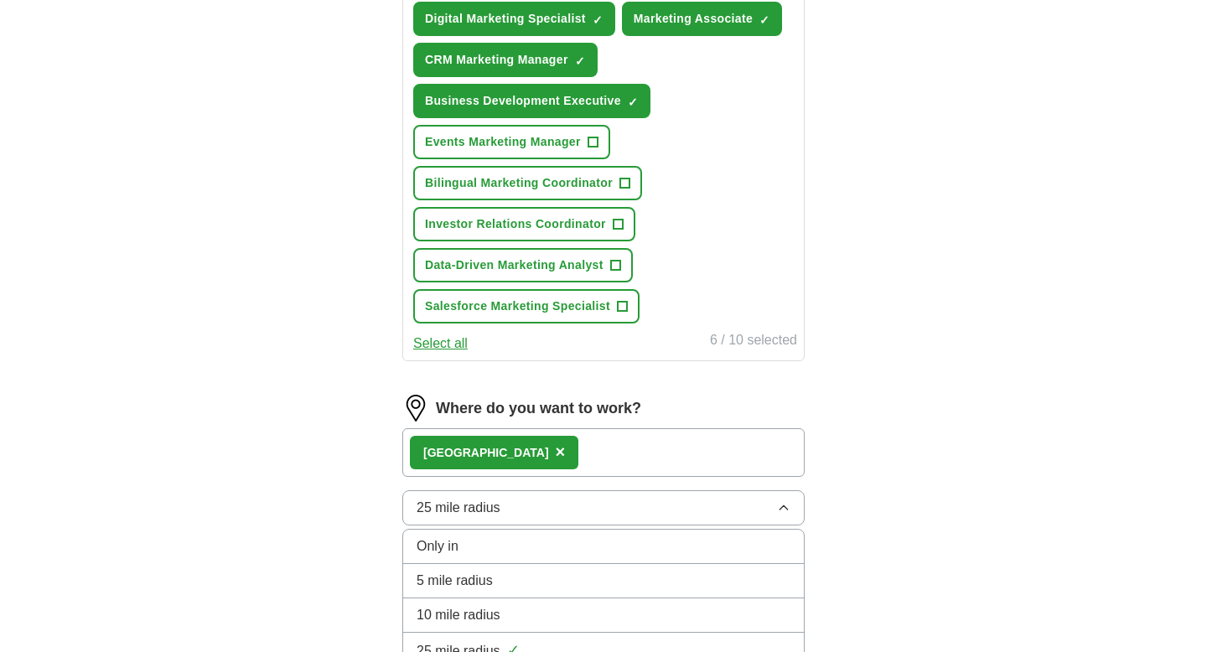
click at [704, 510] on button "25 mile radius" at bounding box center [603, 507] width 402 height 35
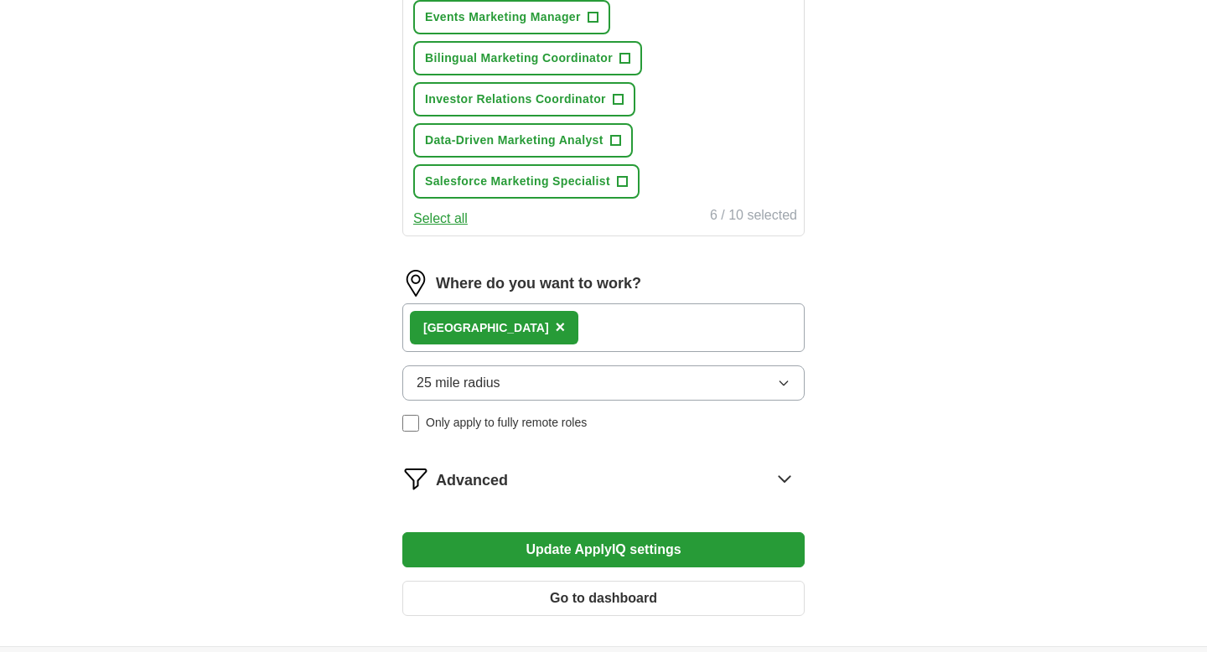
scroll to position [886, 0]
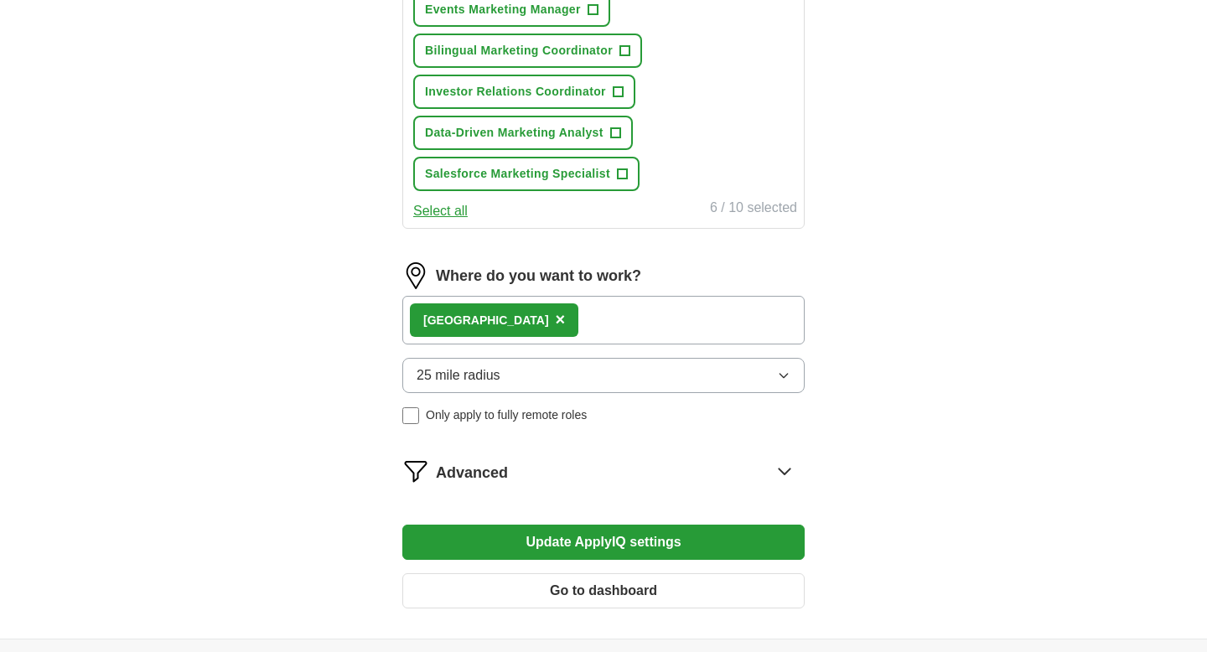
click at [720, 385] on button "25 mile radius" at bounding box center [603, 375] width 402 height 35
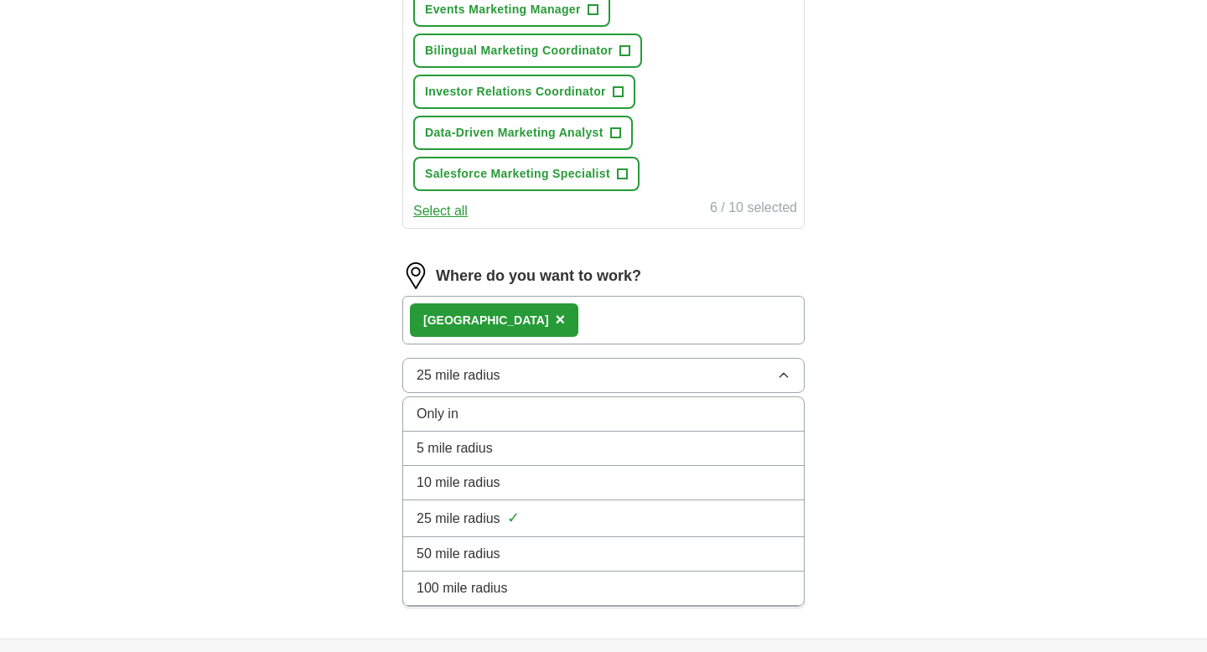
click at [674, 471] on li "10 mile radius" at bounding box center [603, 483] width 401 height 34
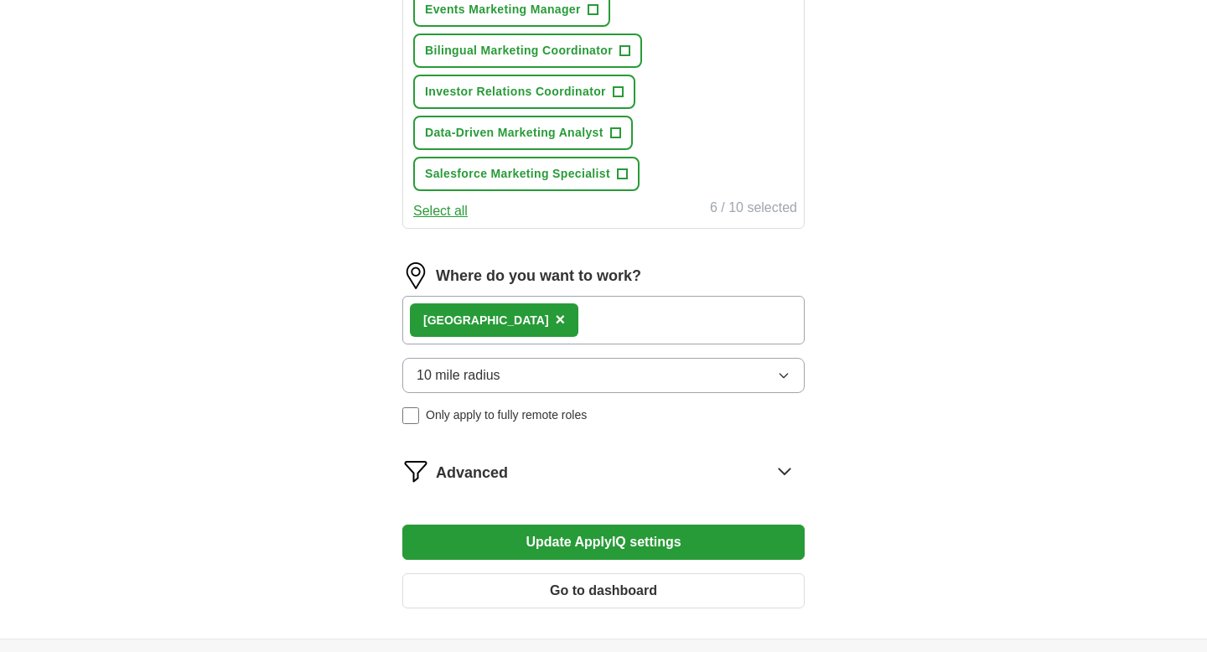
click at [782, 473] on icon at bounding box center [783, 471] width 11 height 6
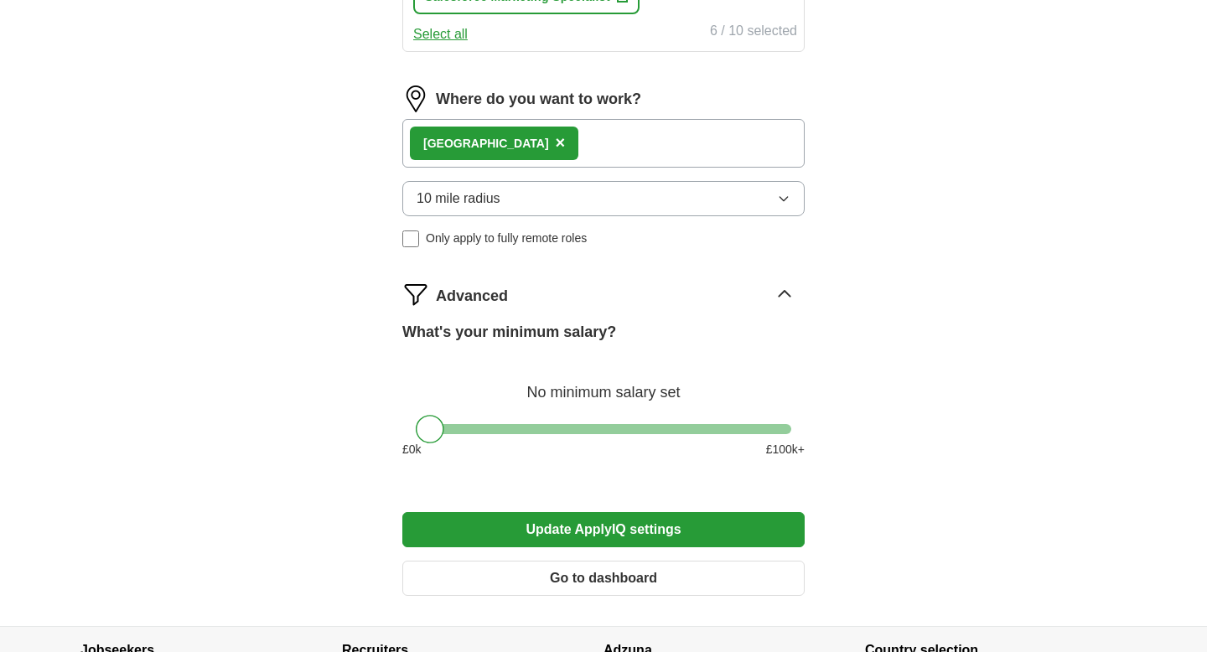
scroll to position [1063, 0]
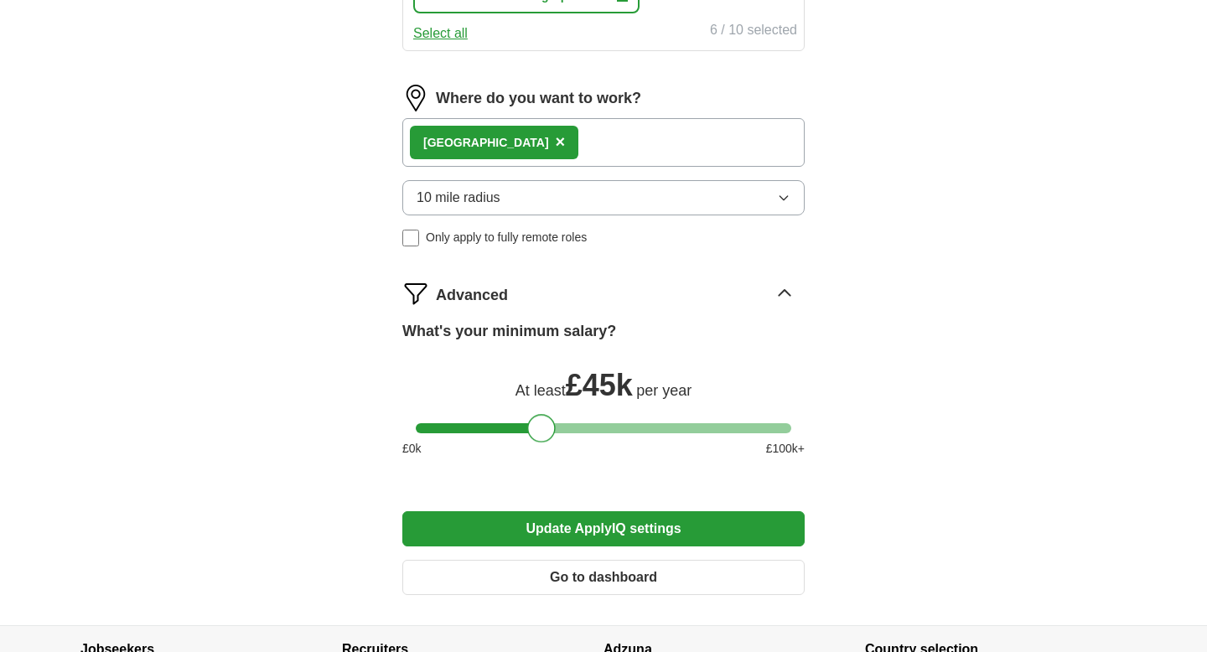
drag, startPoint x: 437, startPoint y: 433, endPoint x: 549, endPoint y: 433, distance: 111.4
click at [549, 433] on div at bounding box center [541, 428] width 28 height 28
click at [612, 535] on button "Update ApplyIQ settings" at bounding box center [603, 528] width 402 height 35
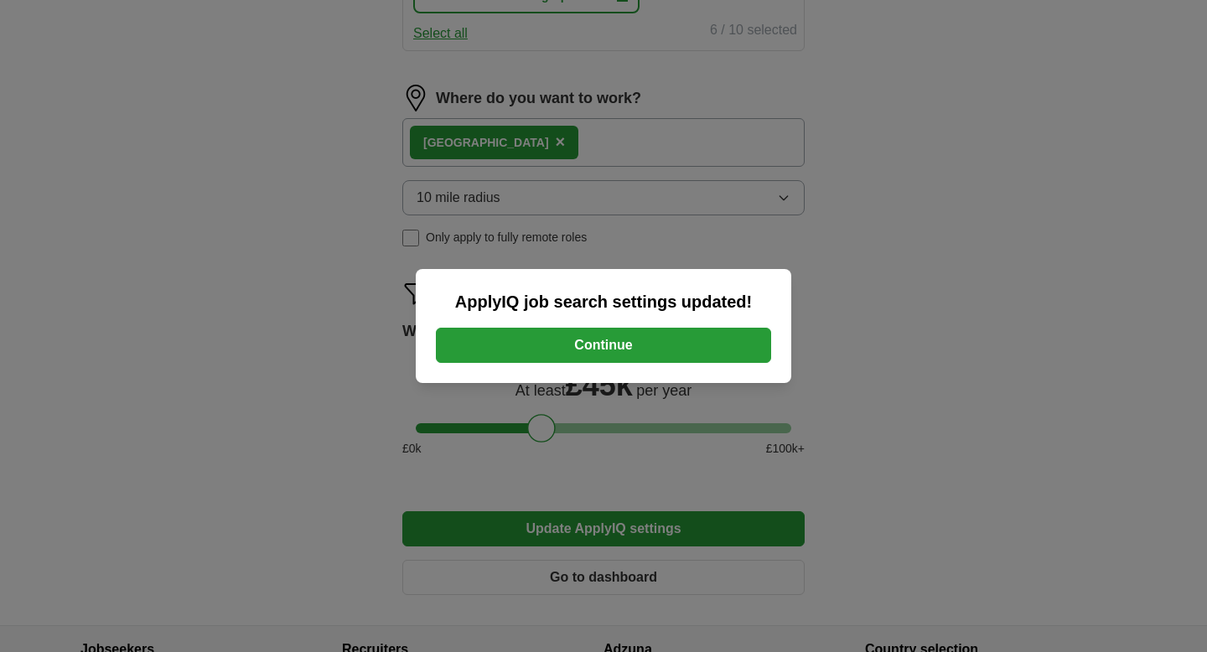
click at [596, 352] on button "Continue" at bounding box center [603, 345] width 335 height 35
